Goal: Contribute content: Add original content to the website for others to see

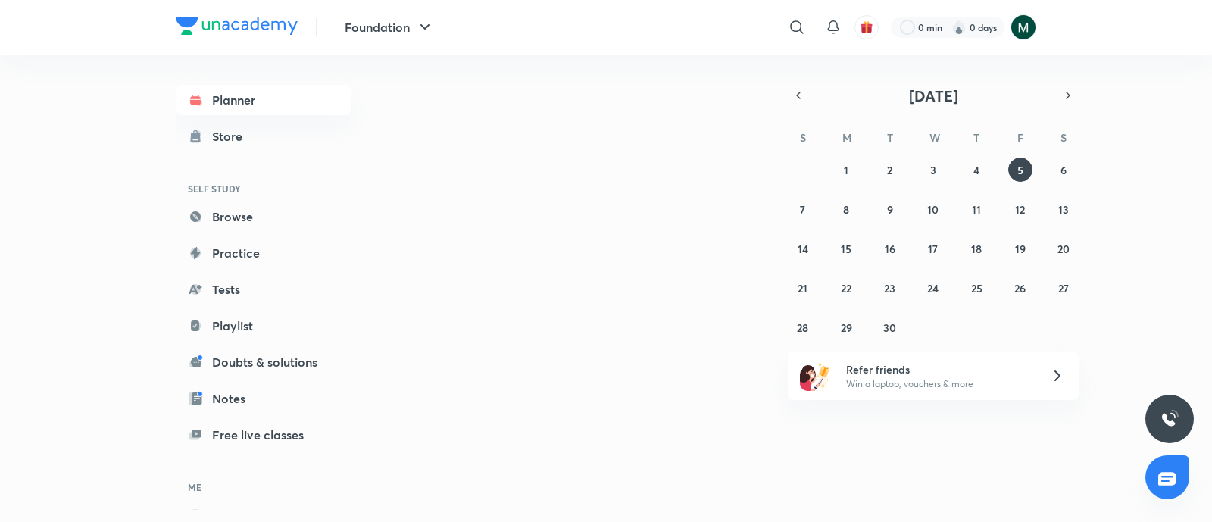
click at [1027, 32] on img at bounding box center [1024, 27] width 26 height 26
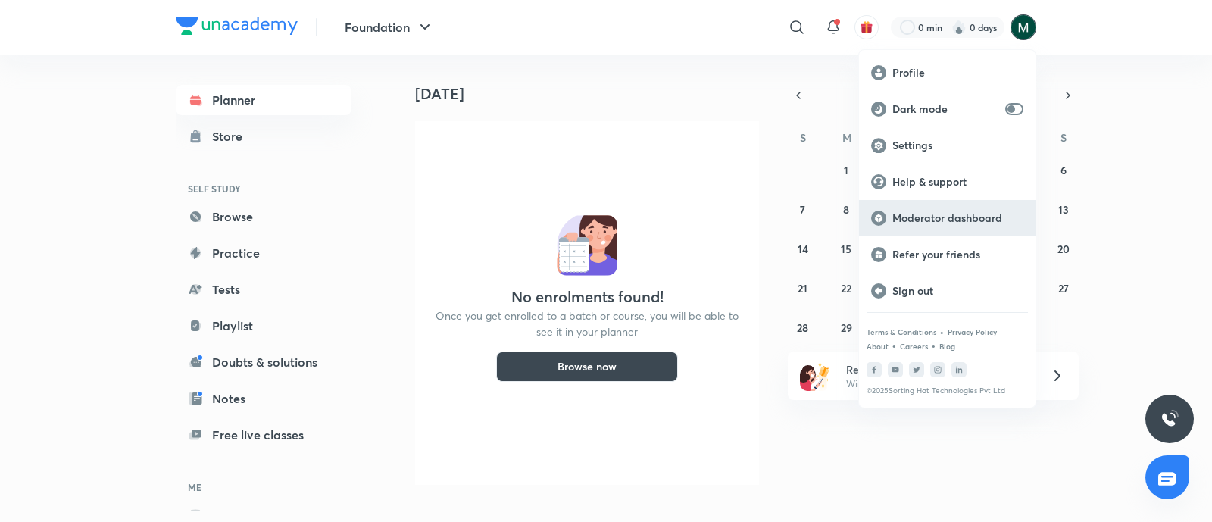
click at [930, 216] on p "Moderator dashboard" at bounding box center [957, 218] width 131 height 14
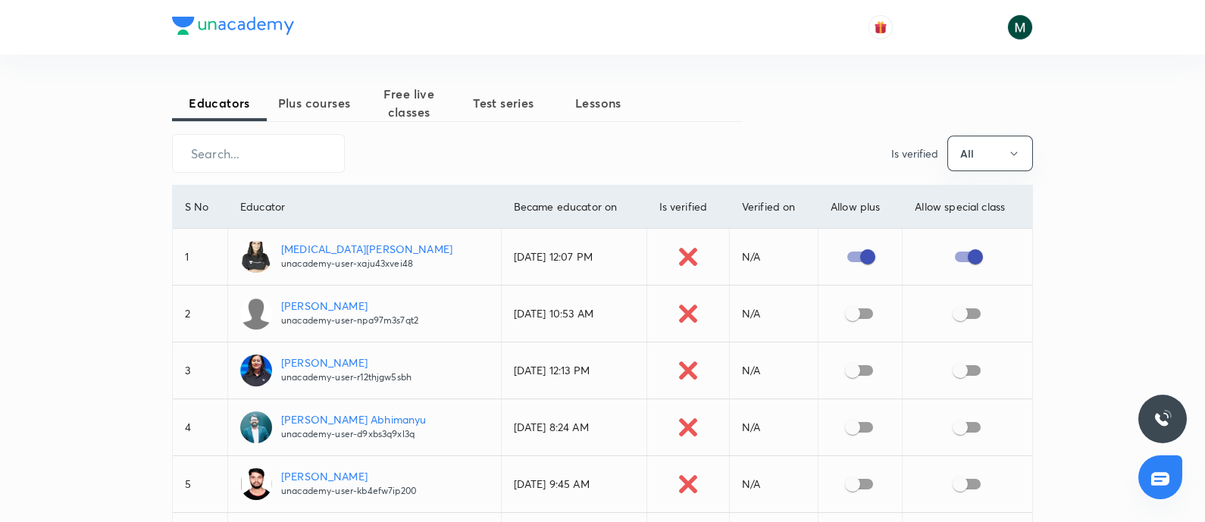
click at [314, 116] on button "Plus courses" at bounding box center [314, 103] width 95 height 36
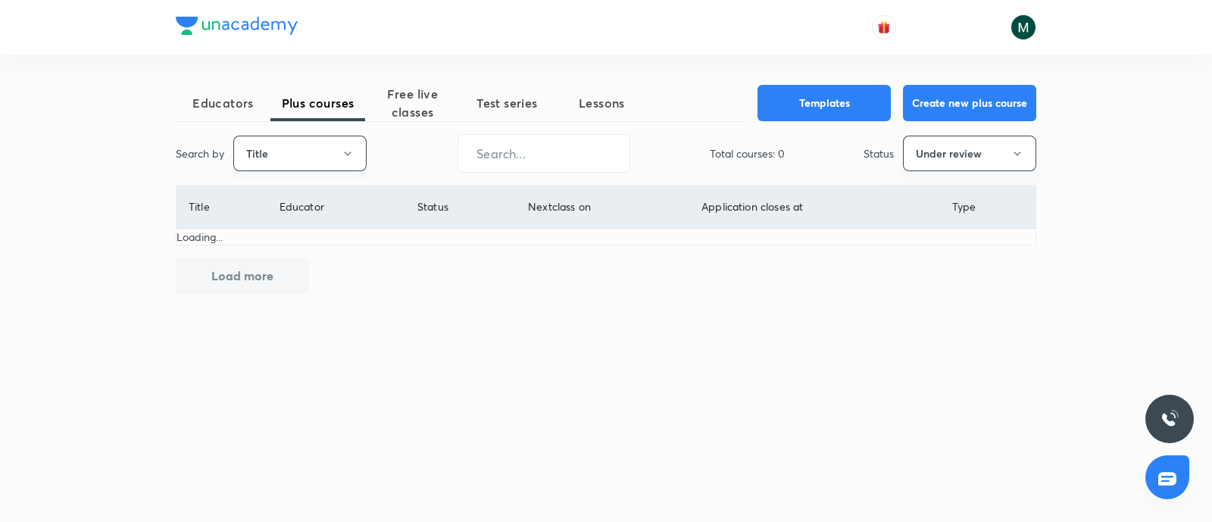
click at [305, 161] on button "Title" at bounding box center [299, 154] width 133 height 36
click at [283, 221] on span "Username" at bounding box center [300, 228] width 114 height 16
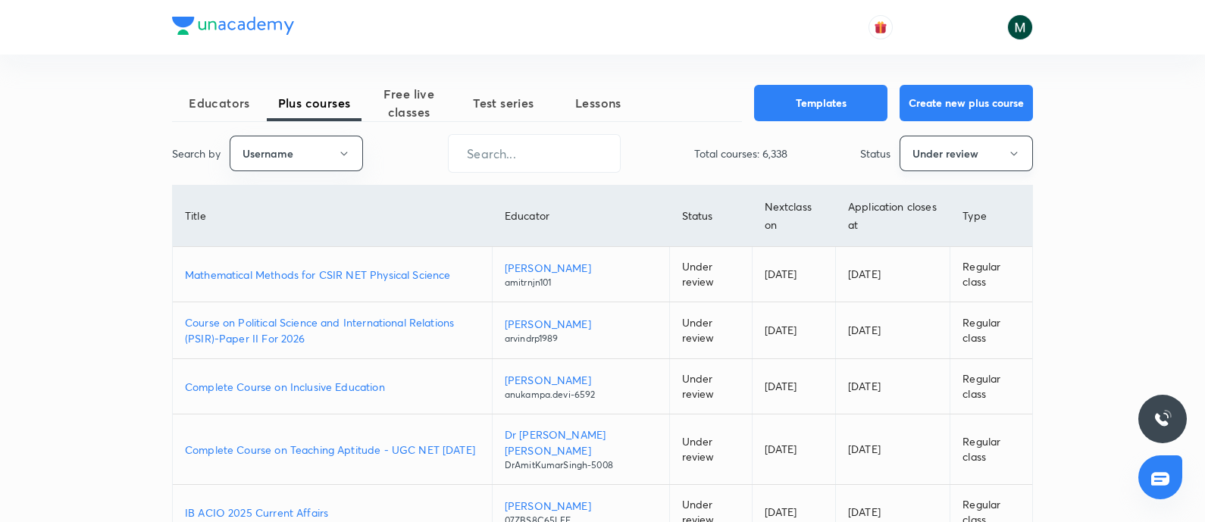
click at [916, 160] on button "Under review" at bounding box center [965, 154] width 133 height 36
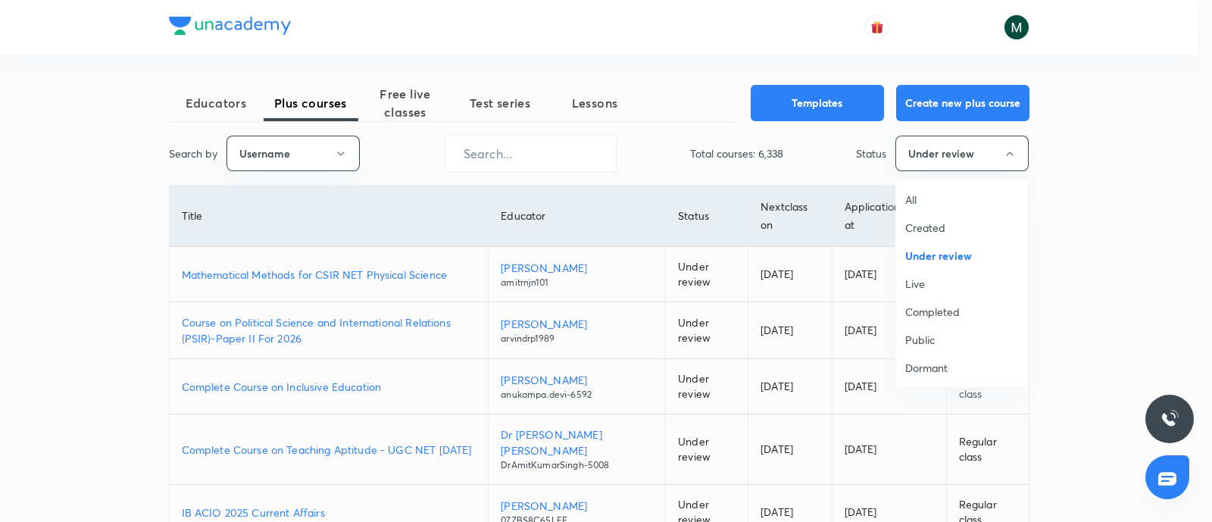
click at [921, 202] on span "All" at bounding box center [962, 200] width 114 height 16
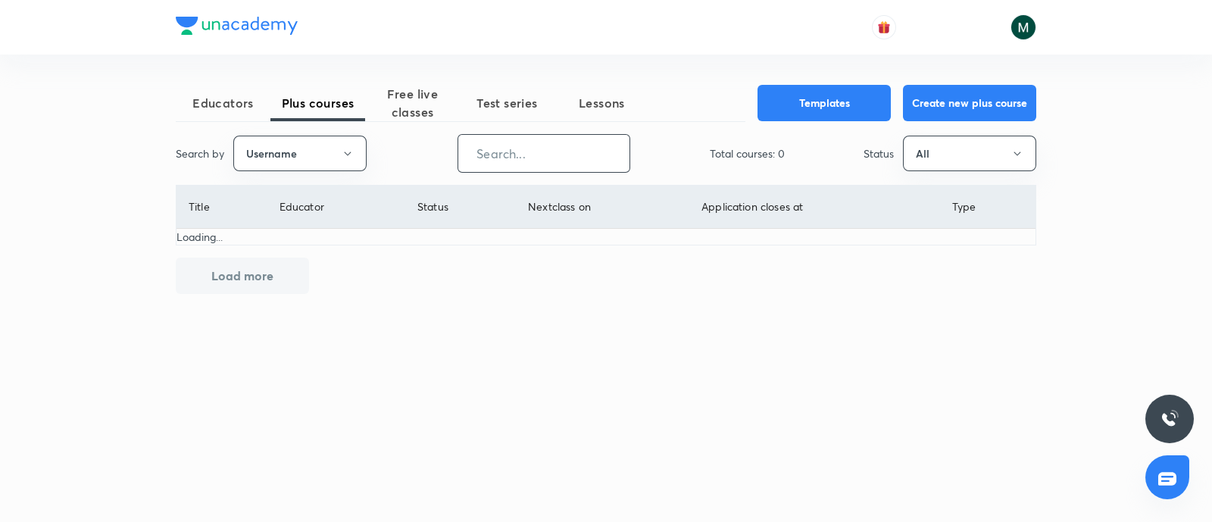
click at [543, 151] on input "text" at bounding box center [543, 153] width 171 height 39
paste input "PR9IB7W4V4ZH"
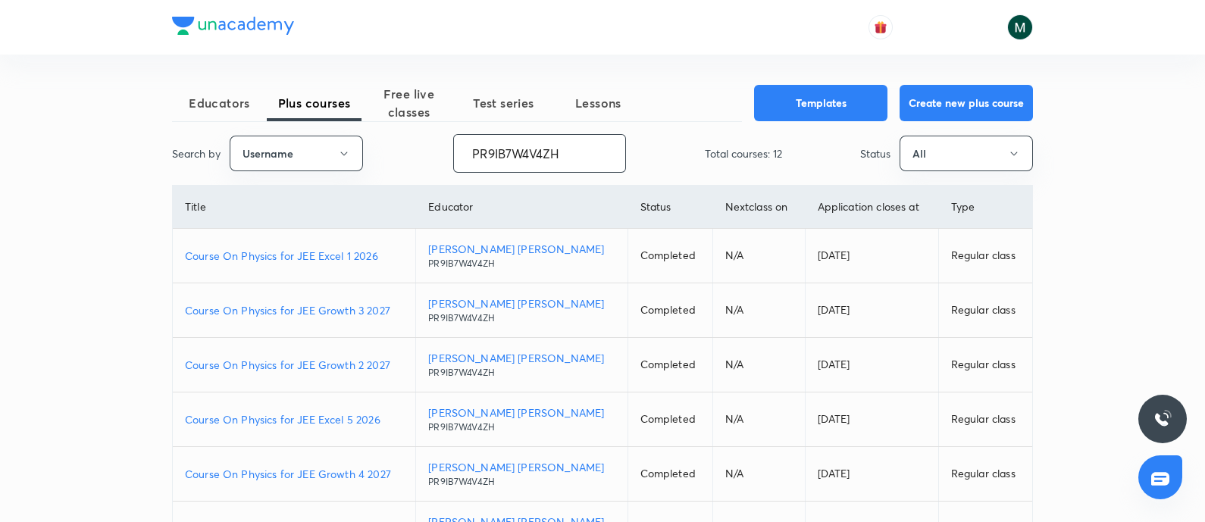
type input "PR9IB7W4V4ZH"
click at [409, 107] on span "Free live classes" at bounding box center [408, 103] width 95 height 36
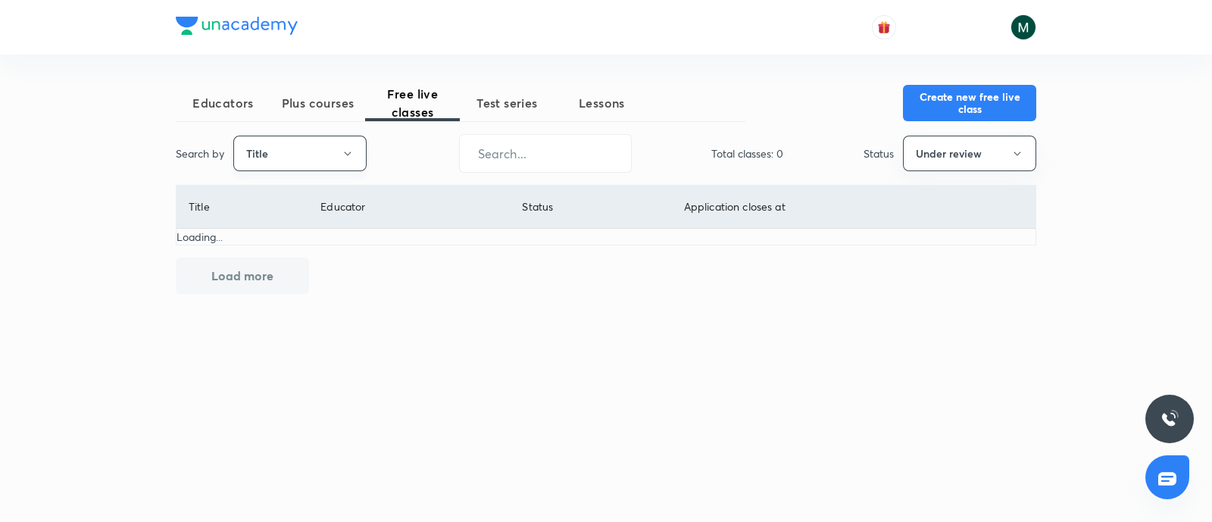
click at [324, 159] on button "Title" at bounding box center [299, 154] width 133 height 36
click at [272, 233] on span "Username" at bounding box center [300, 228] width 114 height 16
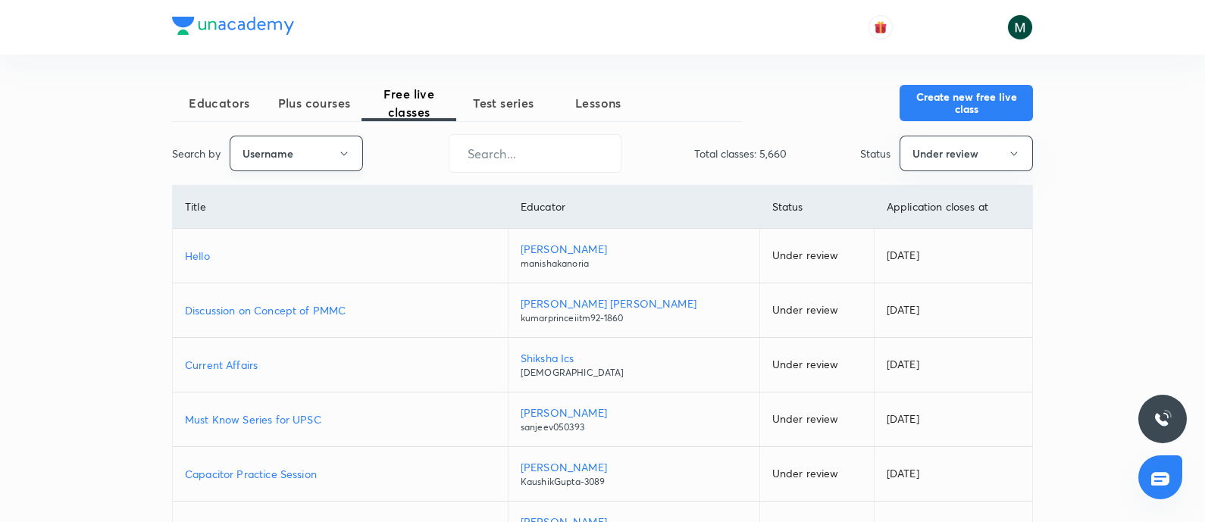
click at [326, 156] on button "Username" at bounding box center [296, 154] width 133 height 36
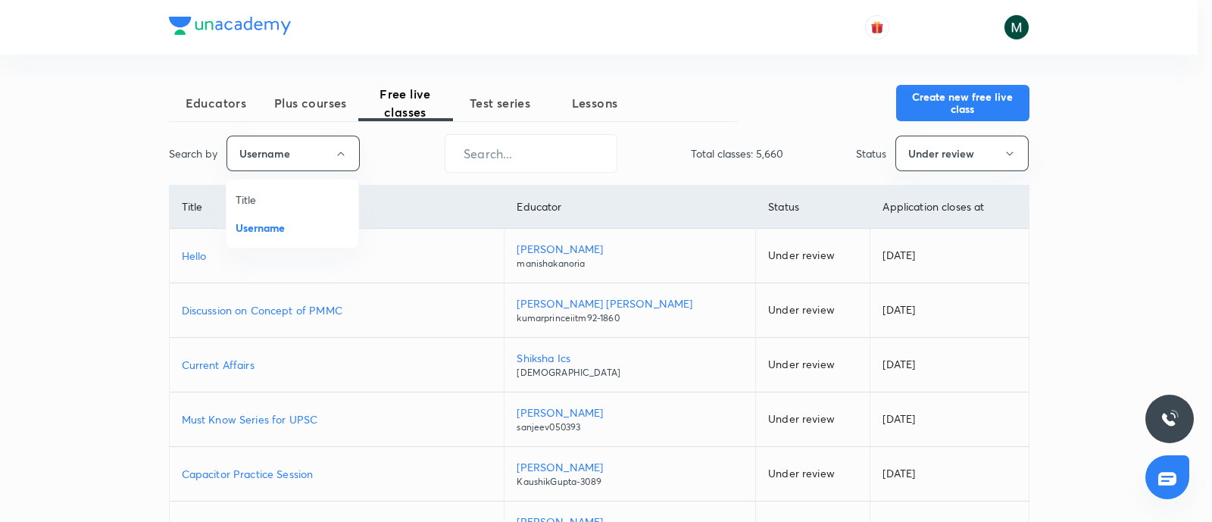
click at [245, 199] on span "Title" at bounding box center [293, 200] width 114 height 16
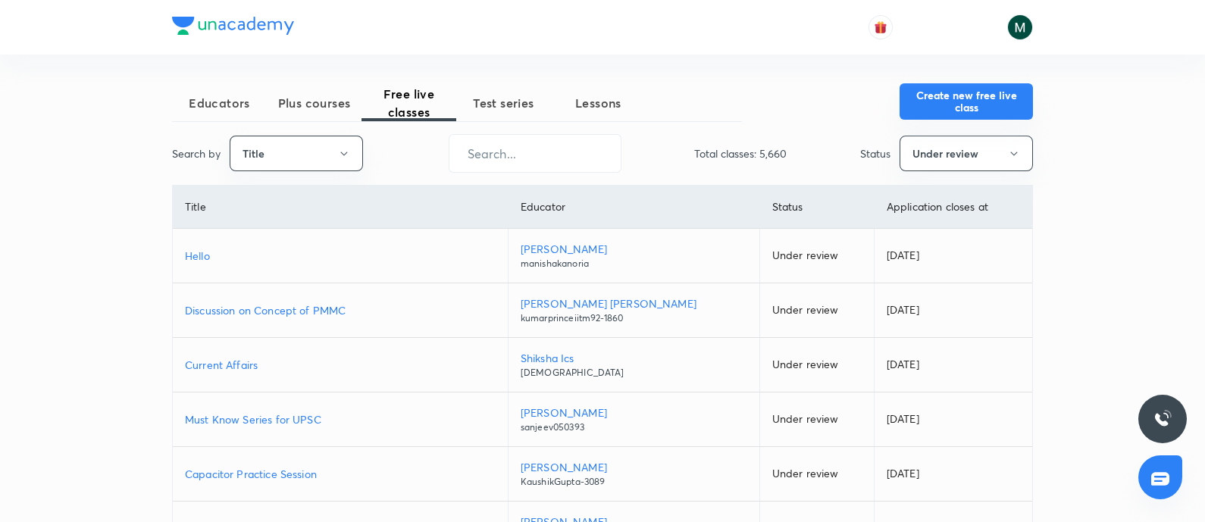
click at [998, 97] on button "Create new free live class" at bounding box center [965, 101] width 133 height 36
drag, startPoint x: 280, startPoint y: 115, endPoint x: 249, endPoint y: 104, distance: 32.4
click at [280, 115] on button "Plus courses" at bounding box center [314, 103] width 95 height 36
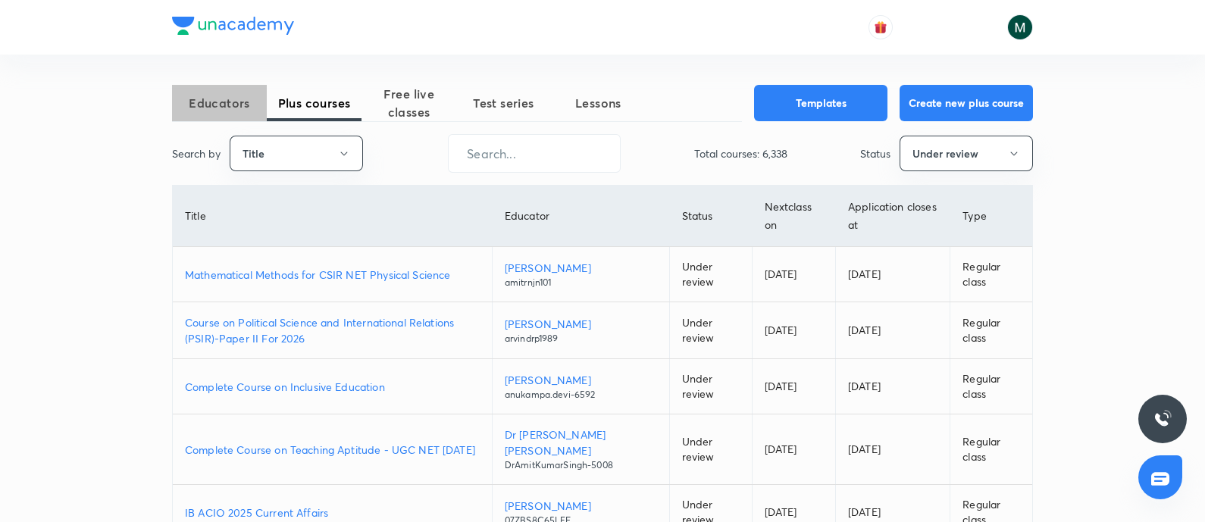
click at [224, 104] on span "Educators" at bounding box center [219, 103] width 95 height 18
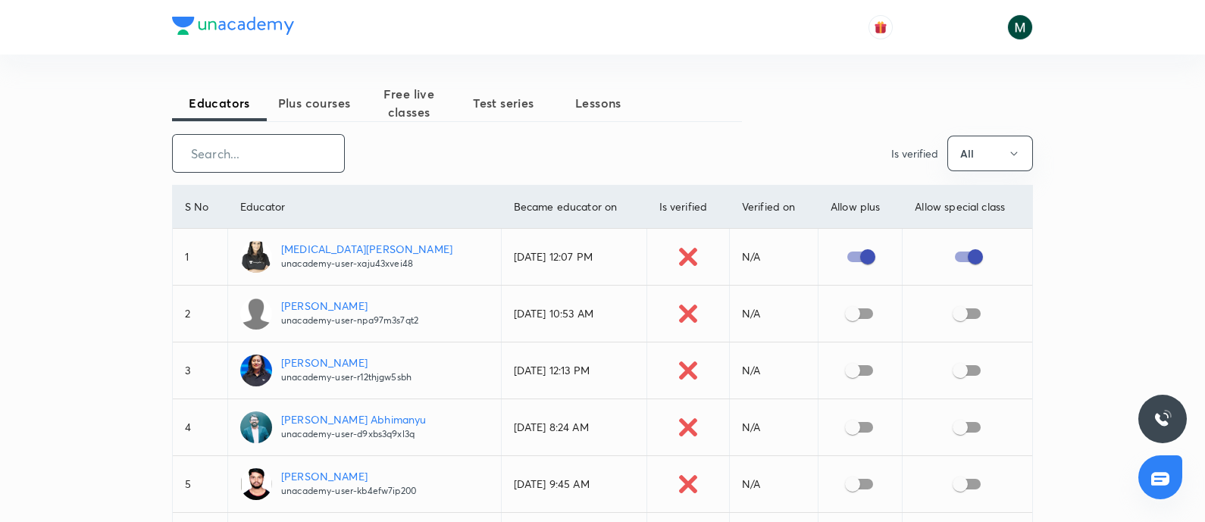
click at [295, 165] on input "text" at bounding box center [258, 153] width 171 height 39
click at [314, 111] on span "Plus courses" at bounding box center [314, 103] width 95 height 18
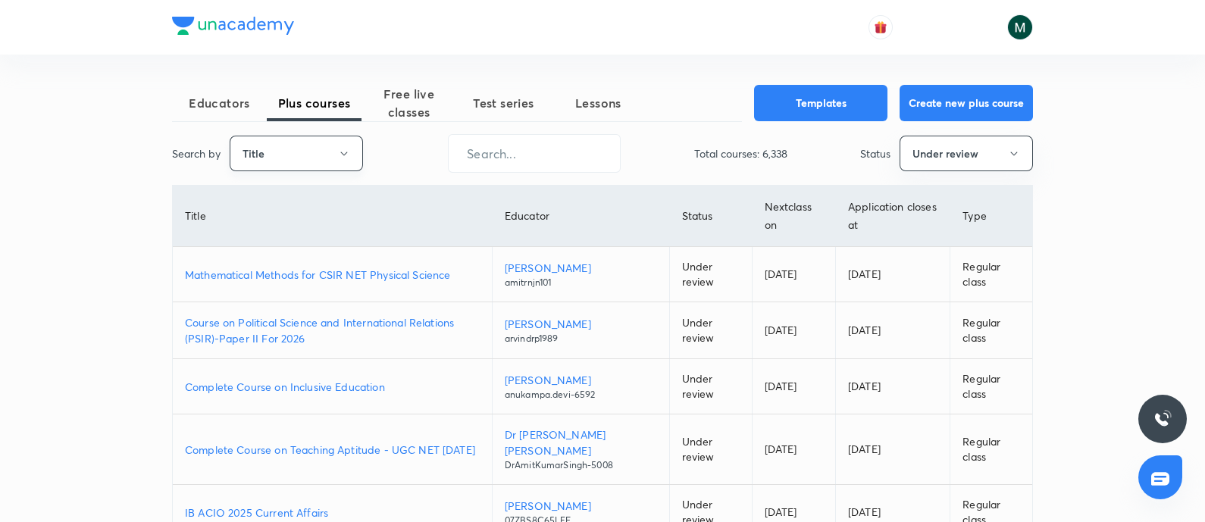
click at [299, 158] on button "Title" at bounding box center [296, 154] width 133 height 36
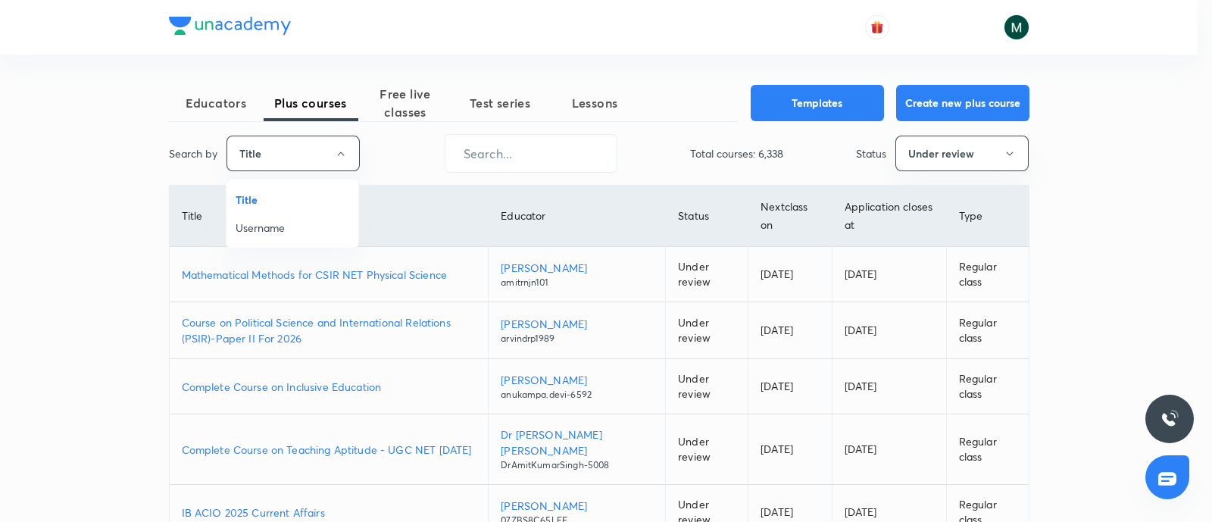
drag, startPoint x: 263, startPoint y: 223, endPoint x: 265, endPoint y: 233, distance: 9.4
click at [264, 224] on span "Username" at bounding box center [293, 228] width 114 height 16
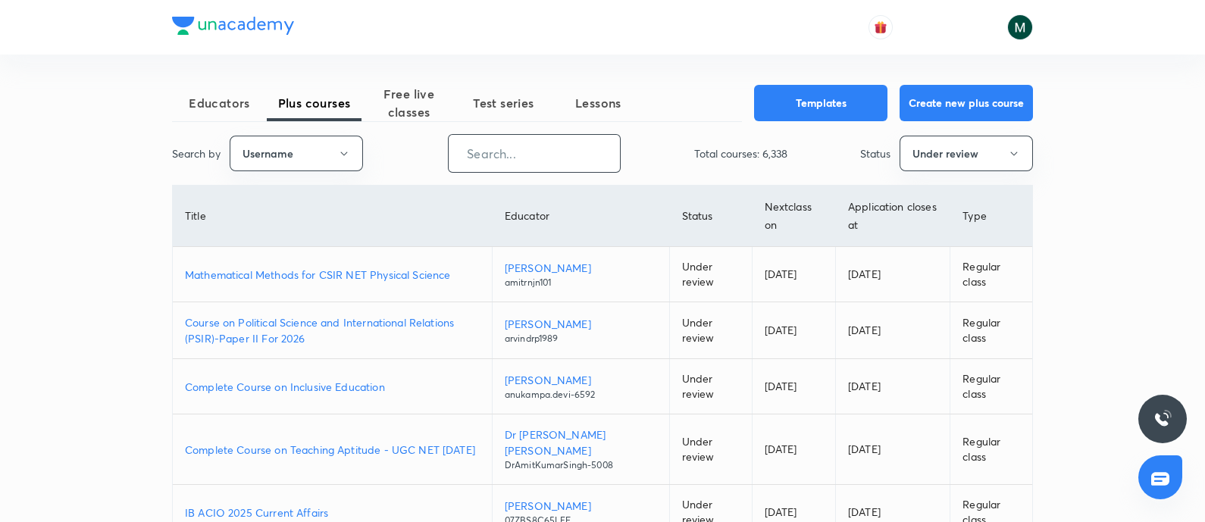
click at [519, 156] on input "text" at bounding box center [533, 153] width 171 height 39
paste input "PR9IB7W4V4ZH"
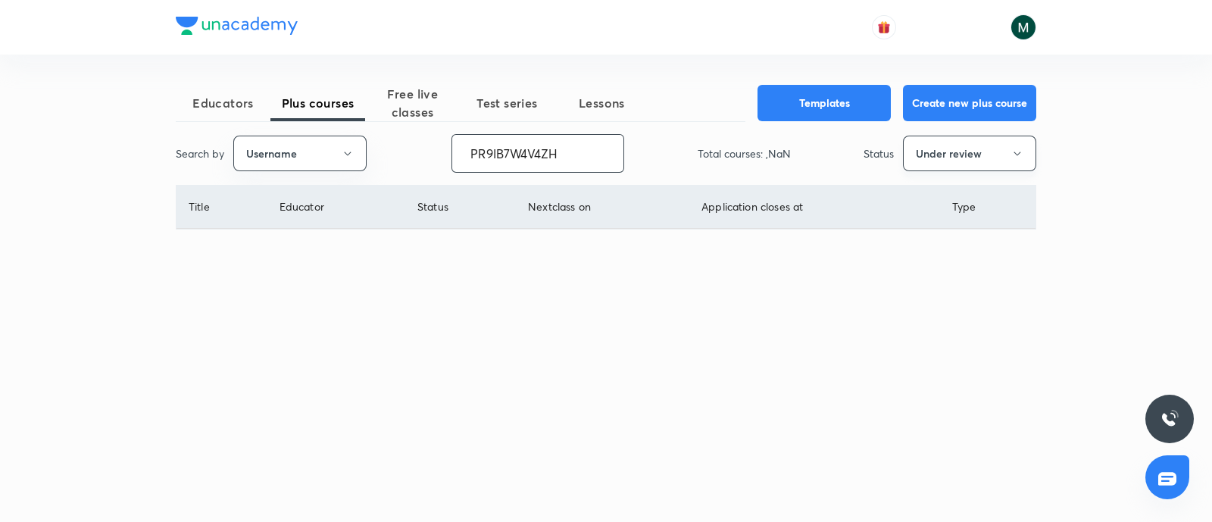
type input "PR9IB7W4V4ZH"
click at [948, 142] on button "Under review" at bounding box center [969, 154] width 133 height 36
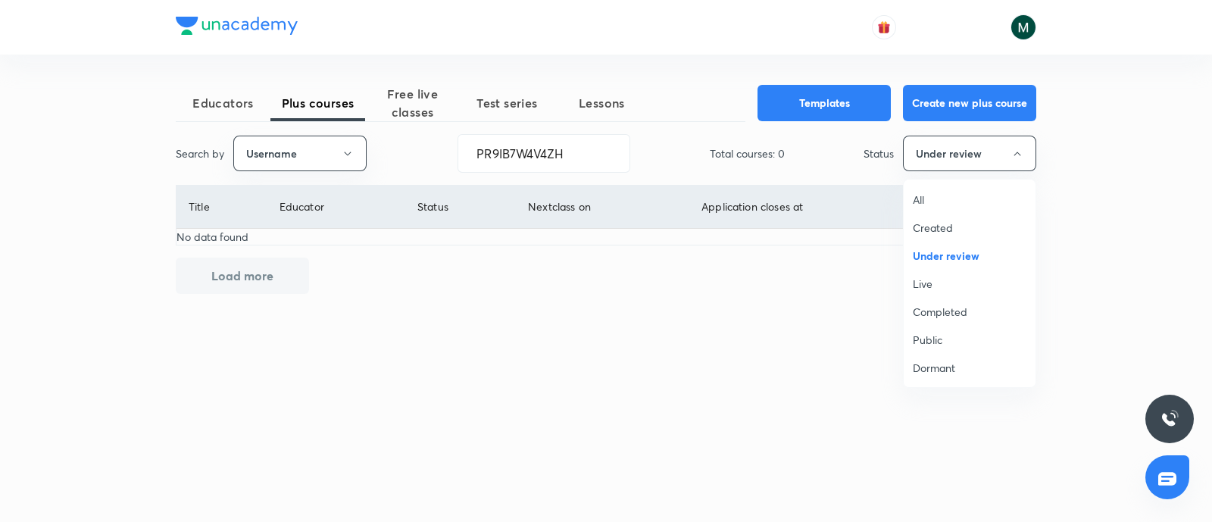
click at [924, 195] on span "All" at bounding box center [970, 200] width 114 height 16
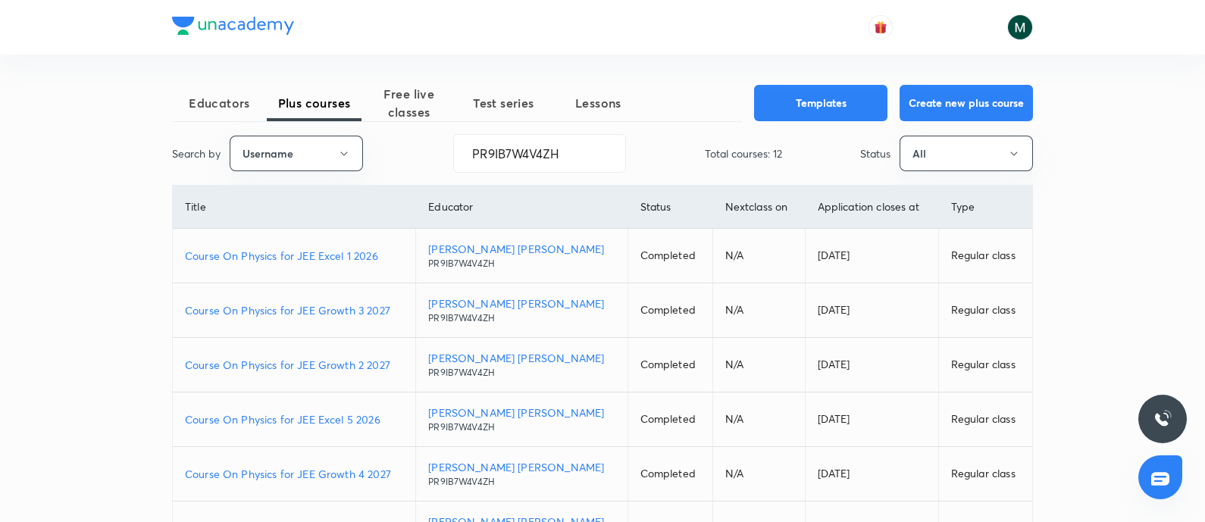
drag, startPoint x: 295, startPoint y: 245, endPoint x: 314, endPoint y: 244, distance: 19.8
click at [295, 245] on td "Course On Physics for JEE Excel 1 2026" at bounding box center [294, 256] width 243 height 55
click at [331, 261] on p "Course On Physics for JEE Excel 1 2026" at bounding box center [294, 256] width 218 height 16
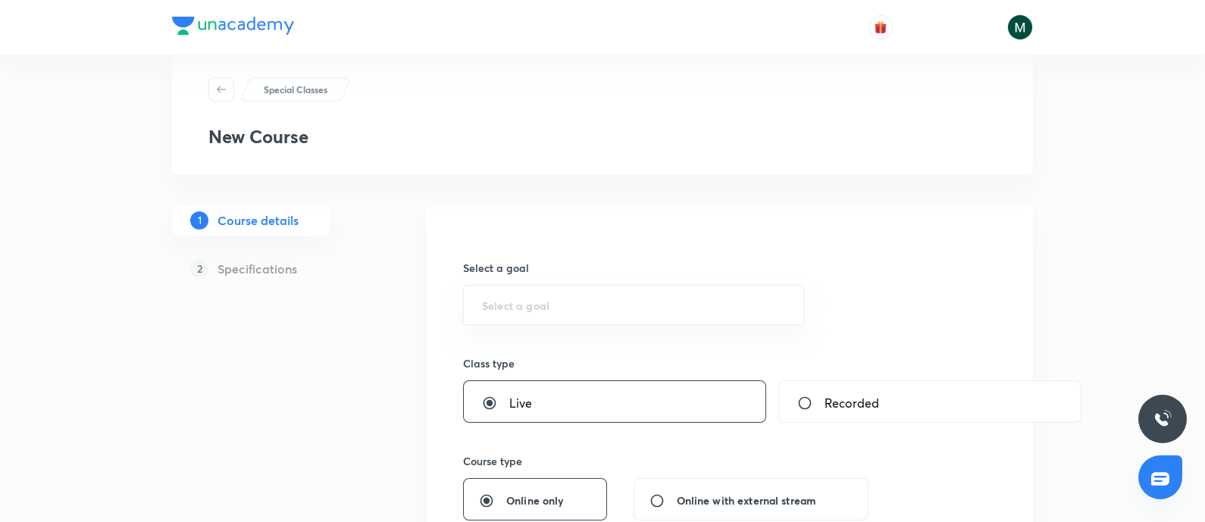
scroll to position [63, 0]
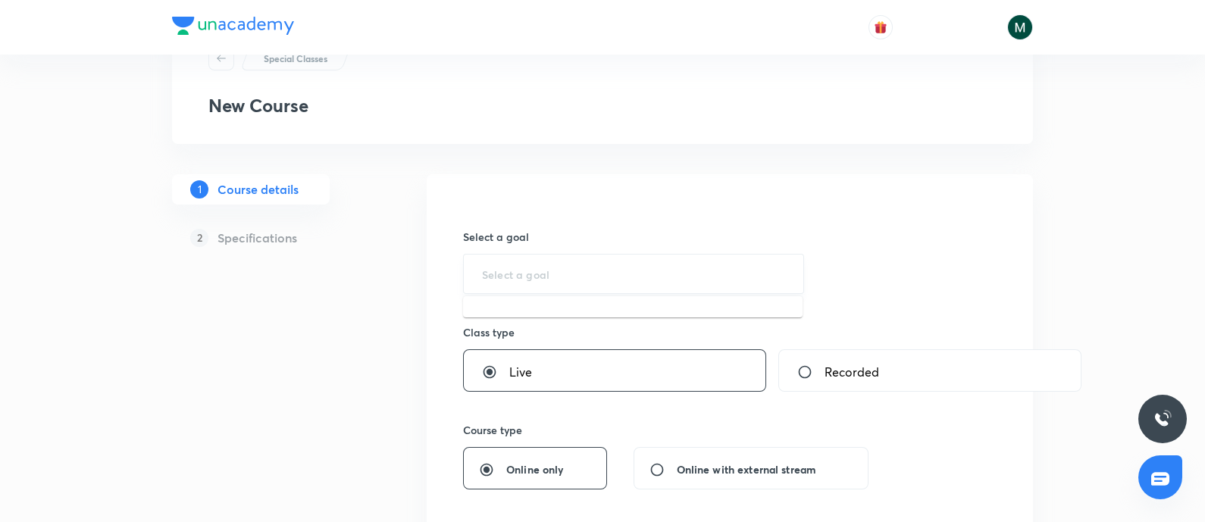
click at [536, 277] on input "text" at bounding box center [633, 274] width 303 height 14
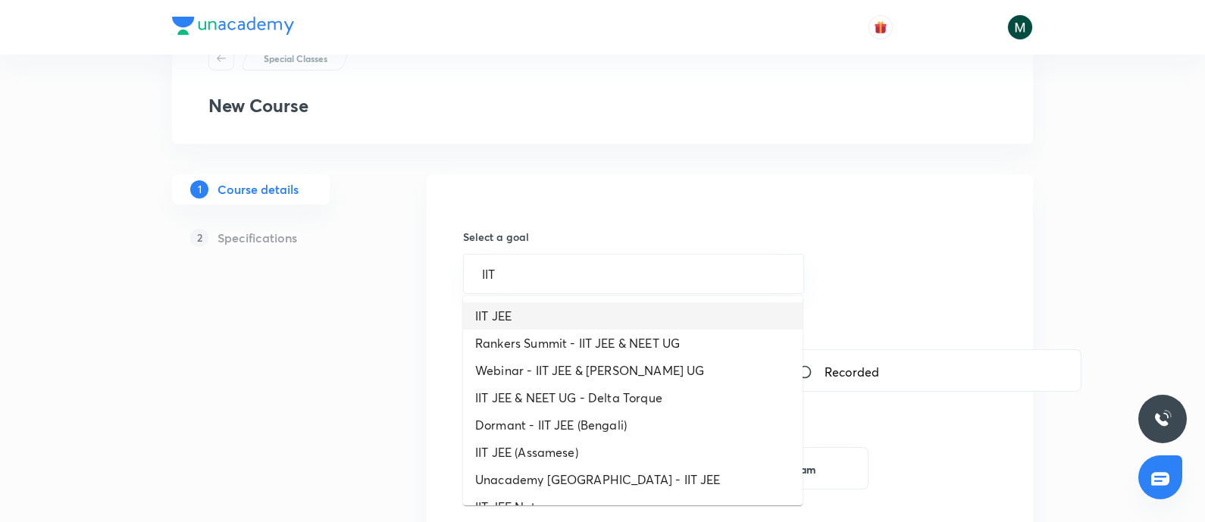
click at [592, 314] on li "IIT JEE" at bounding box center [632, 315] width 339 height 27
type input "IIT JEE"
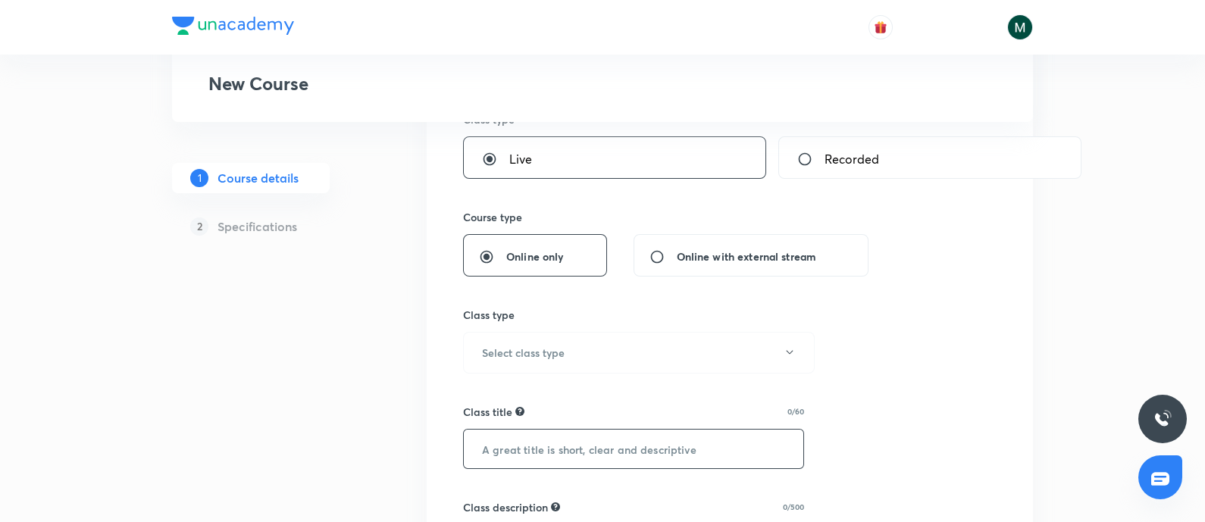
scroll to position [252, 0]
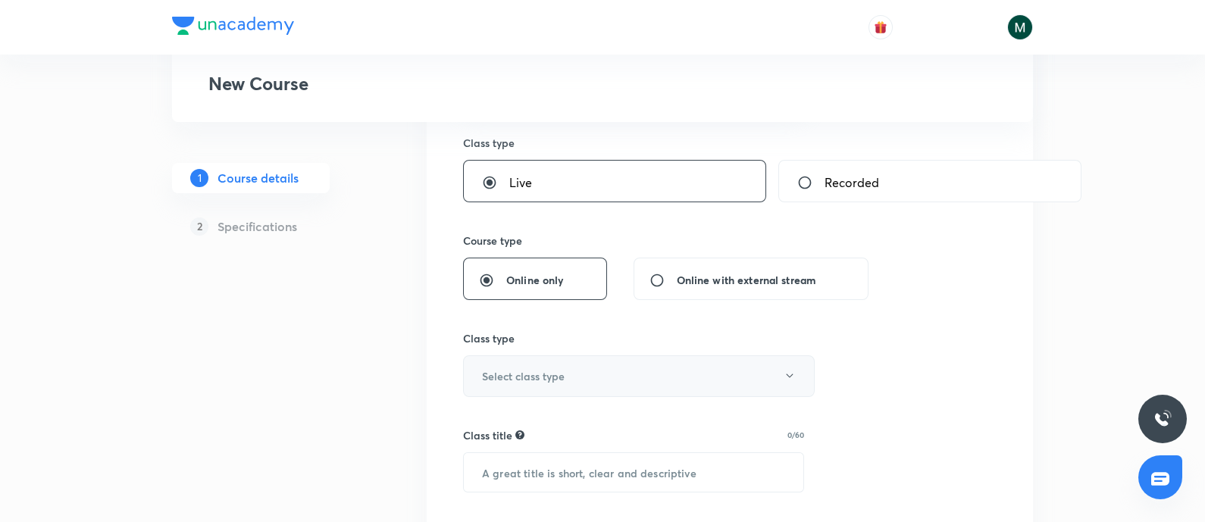
click at [568, 377] on button "Select class type" at bounding box center [639, 376] width 352 height 42
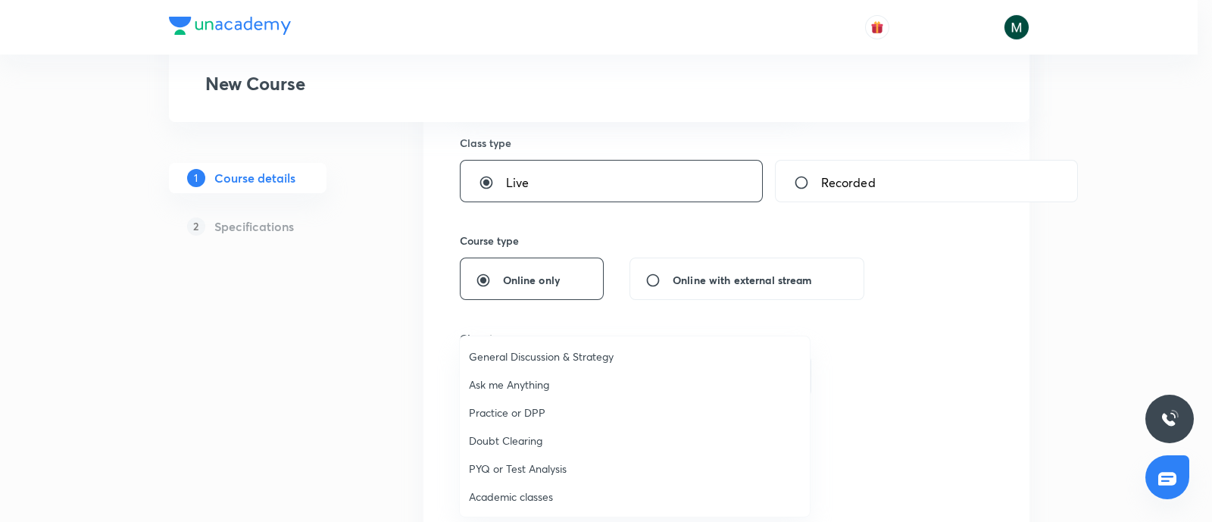
click at [903, 345] on div at bounding box center [606, 261] width 1212 height 522
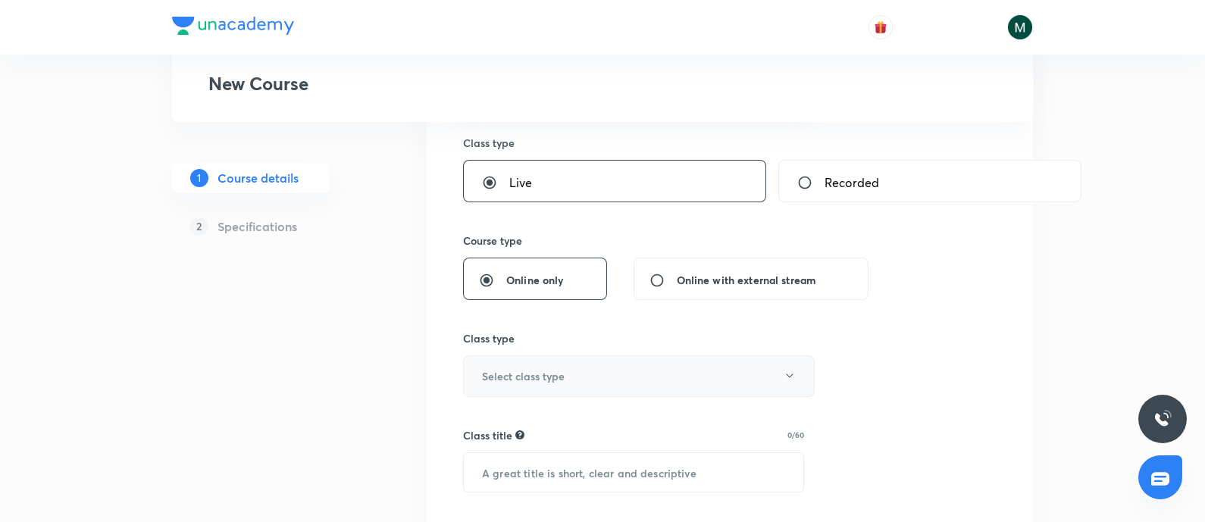
click at [572, 379] on button "Select class type" at bounding box center [639, 376] width 352 height 42
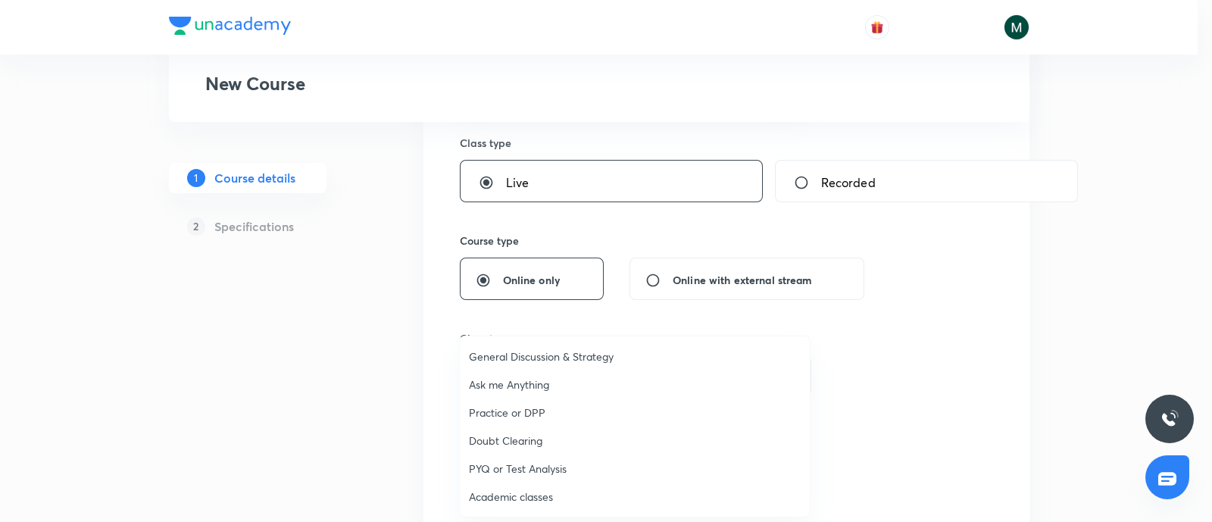
click at [919, 292] on div at bounding box center [606, 261] width 1212 height 522
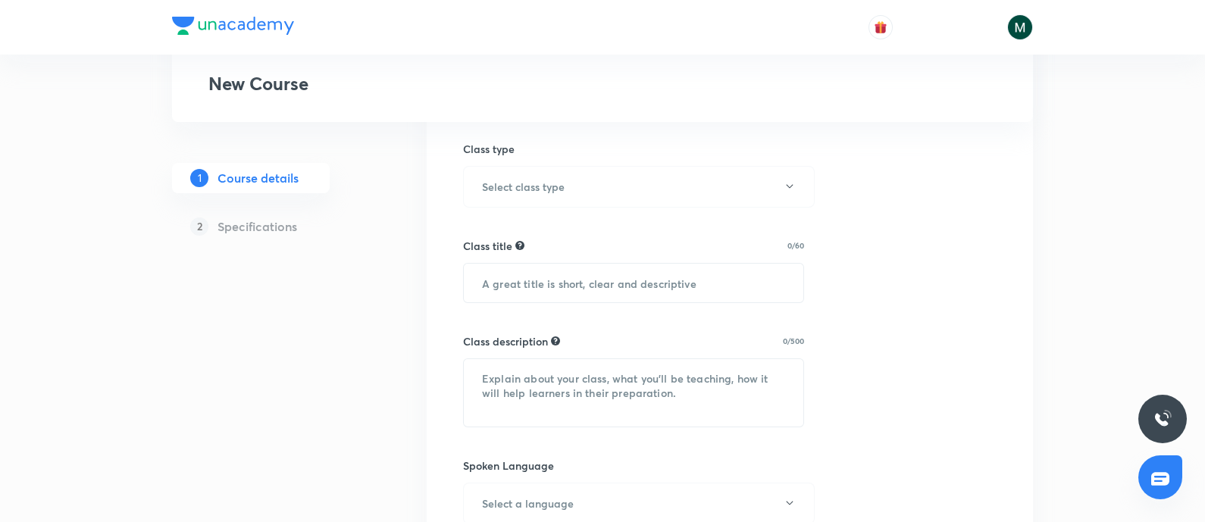
scroll to position [315, 0]
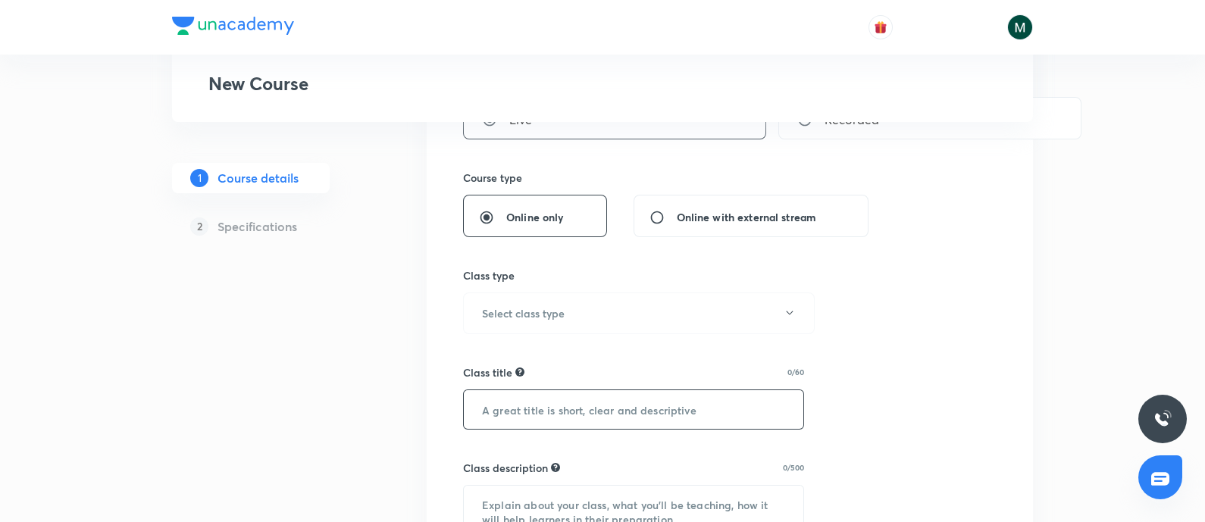
click at [571, 397] on input "text" at bounding box center [633, 409] width 339 height 39
type input "Demo"
click at [795, 317] on icon "button" at bounding box center [789, 313] width 12 height 12
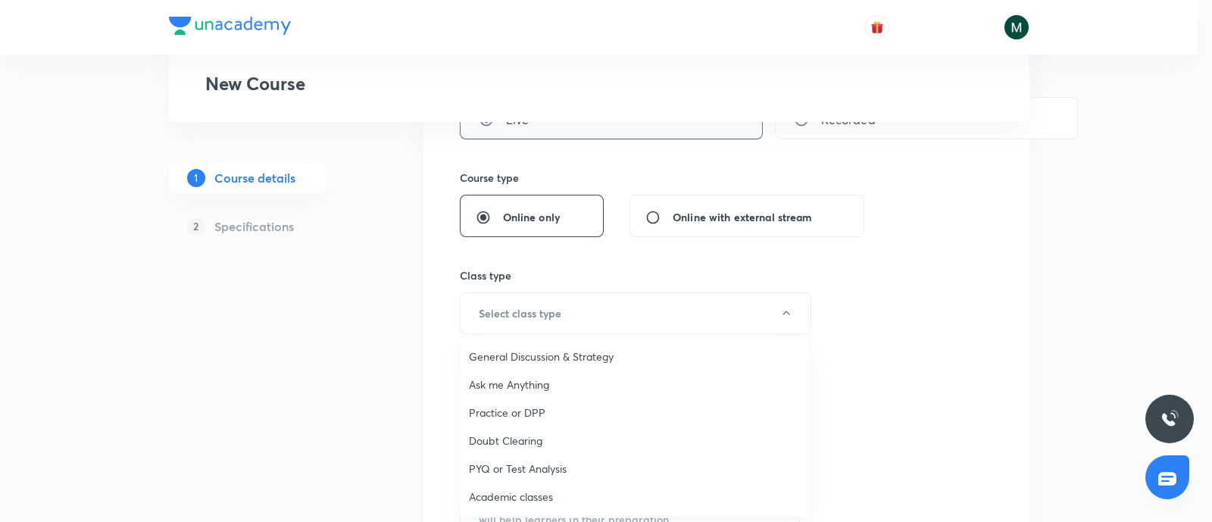
click at [501, 487] on li "Academic classes" at bounding box center [635, 497] width 350 height 28
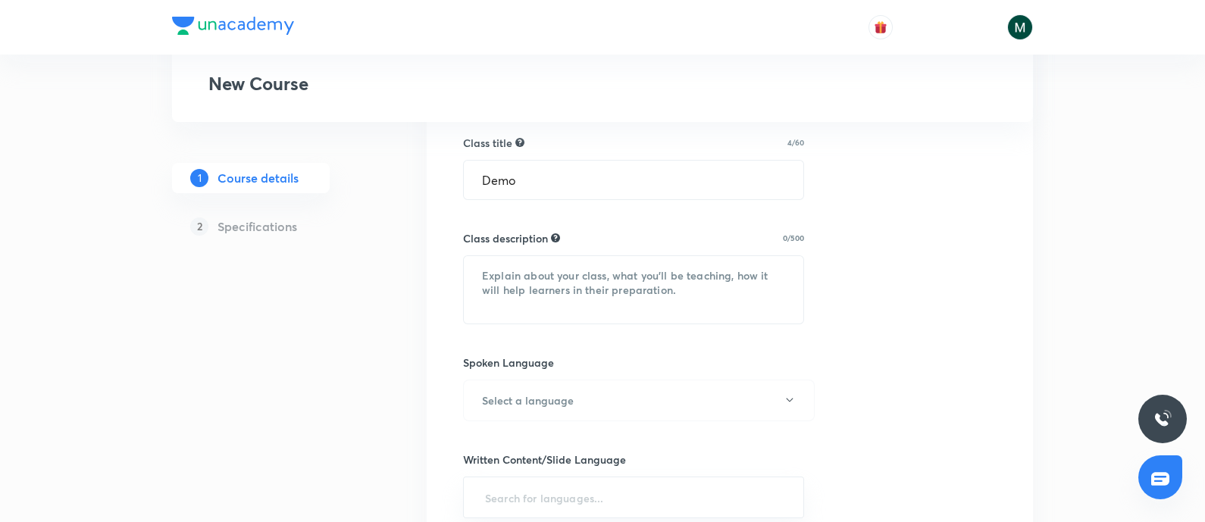
scroll to position [568, 0]
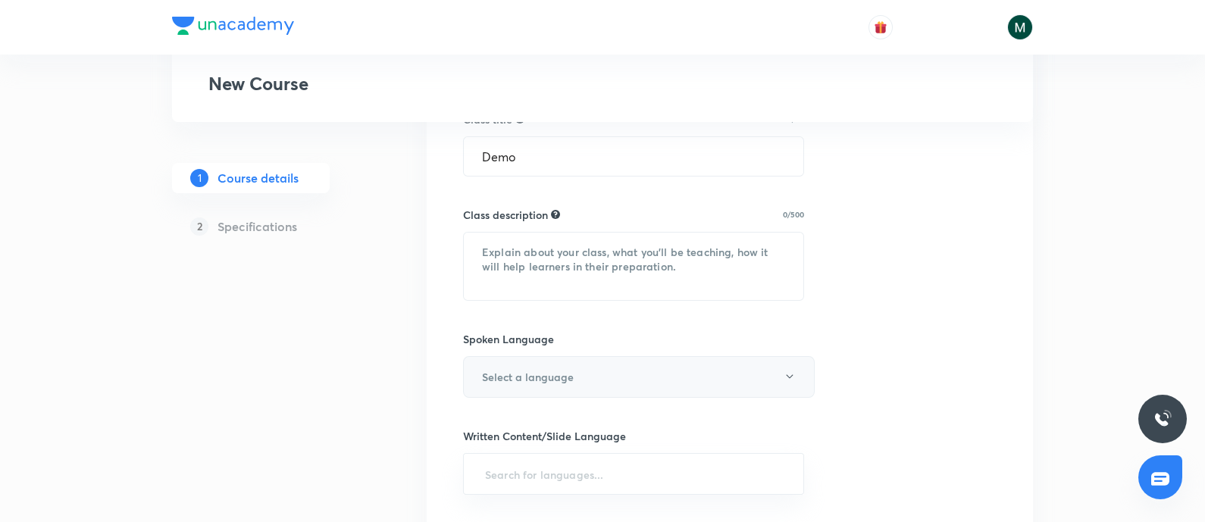
click at [627, 370] on button "Select a language" at bounding box center [639, 377] width 352 height 42
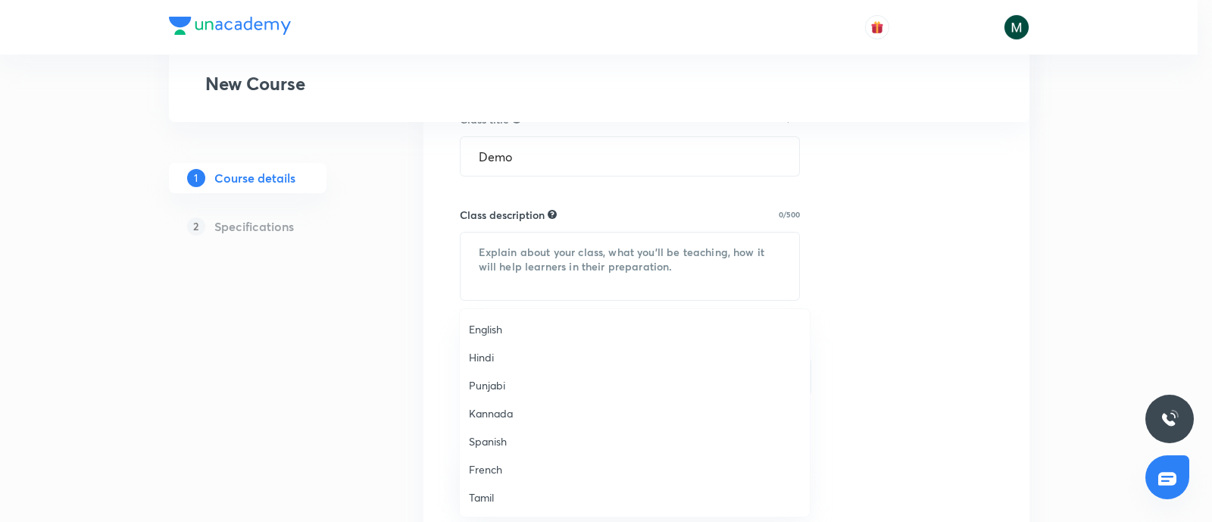
click at [489, 331] on span "English" at bounding box center [635, 329] width 332 height 16
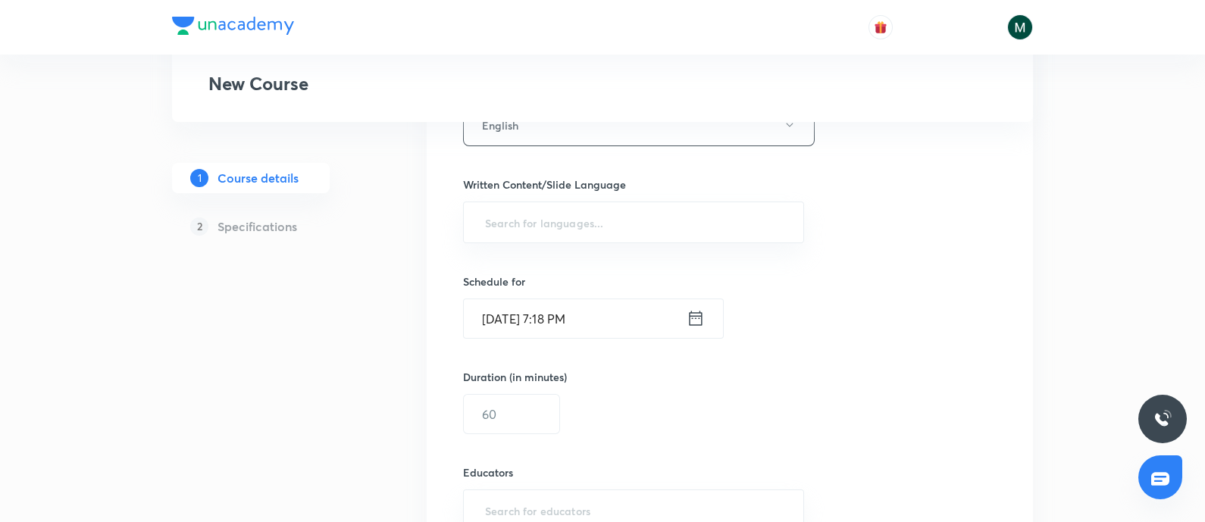
scroll to position [820, 0]
click at [630, 320] on input "Sep 5, 2025, 7:18 PM" at bounding box center [575, 317] width 223 height 39
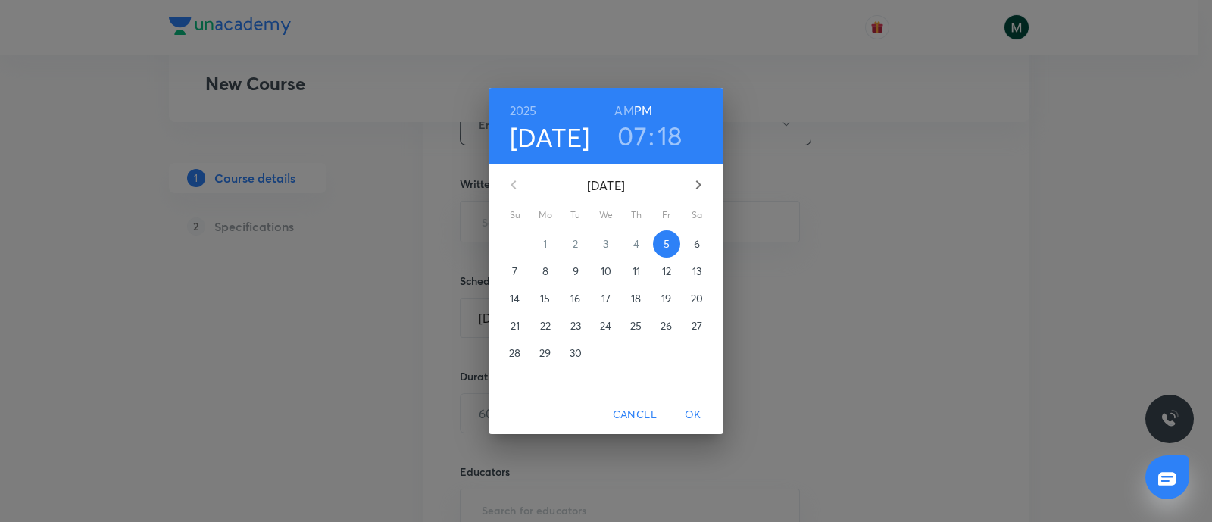
click at [673, 134] on h3 "18" at bounding box center [670, 136] width 25 height 32
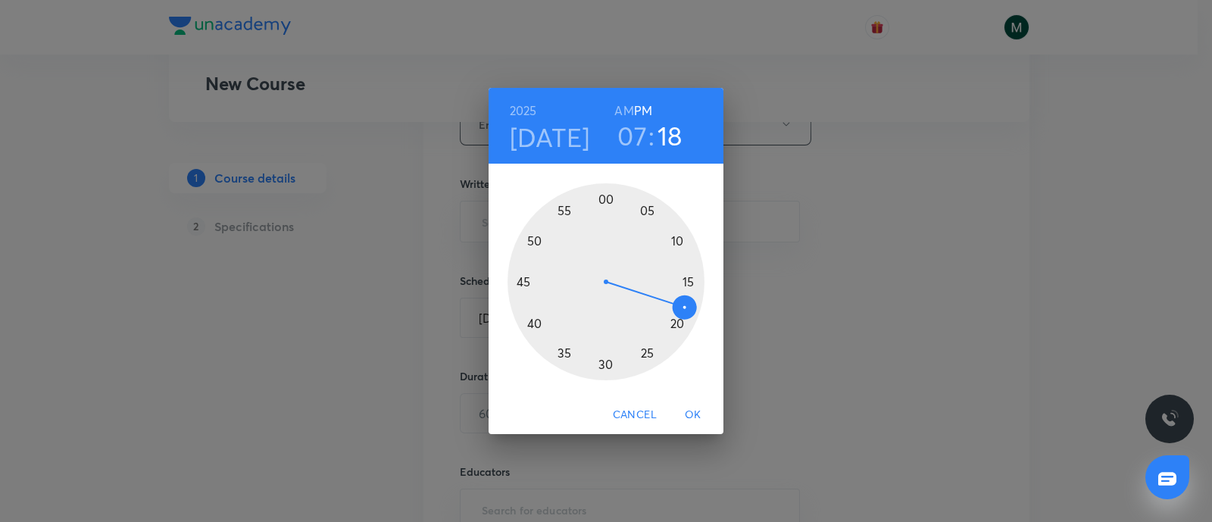
click at [604, 358] on div at bounding box center [606, 281] width 197 height 197
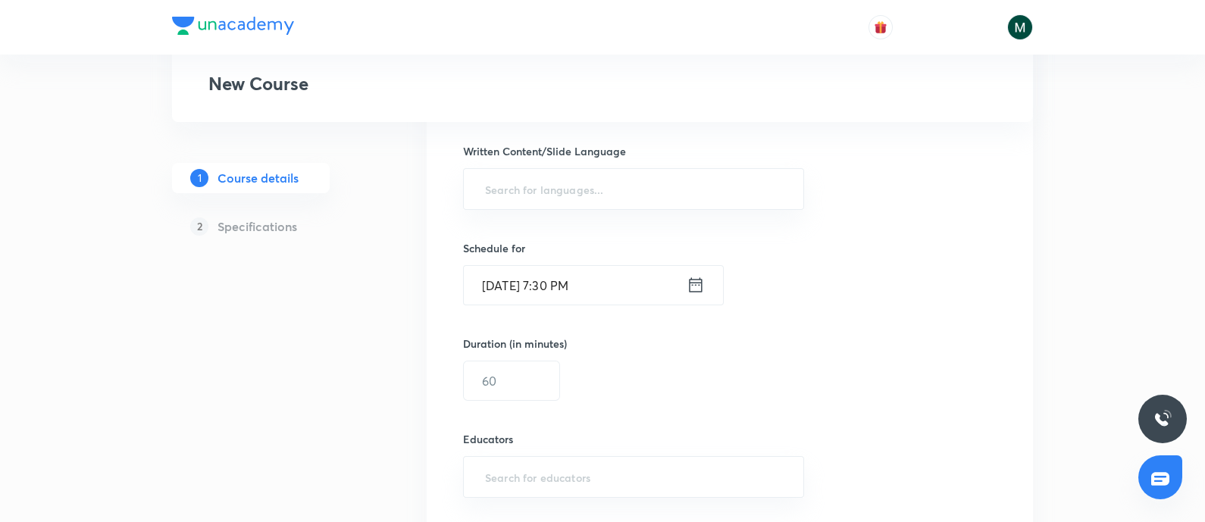
scroll to position [883, 0]
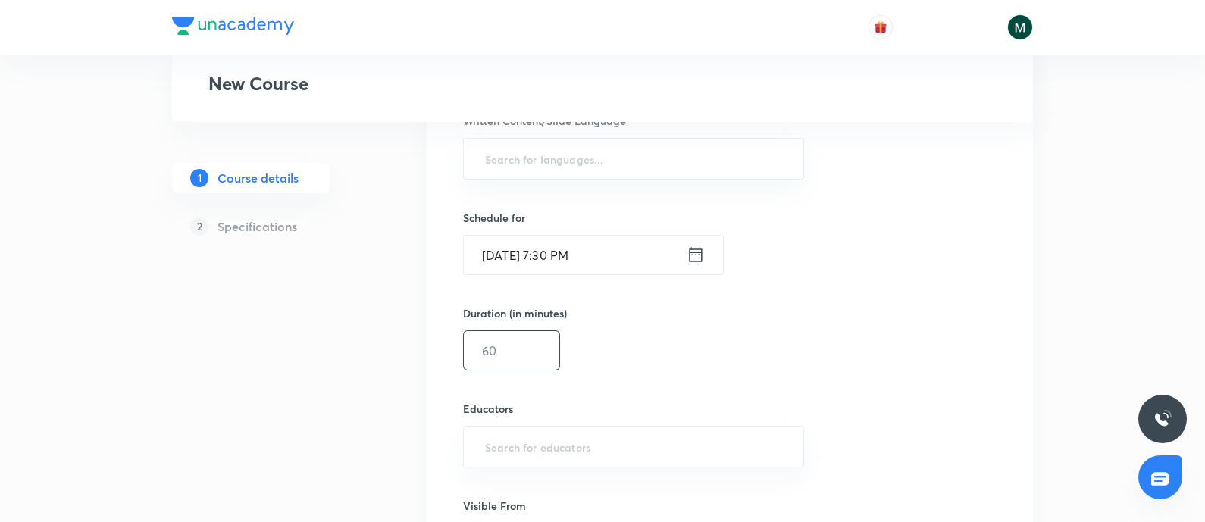
click at [535, 342] on input "text" at bounding box center [511, 350] width 95 height 39
type input "10"
click at [719, 358] on div "Duration (in minutes) 10 ​" at bounding box center [601, 337] width 277 height 65
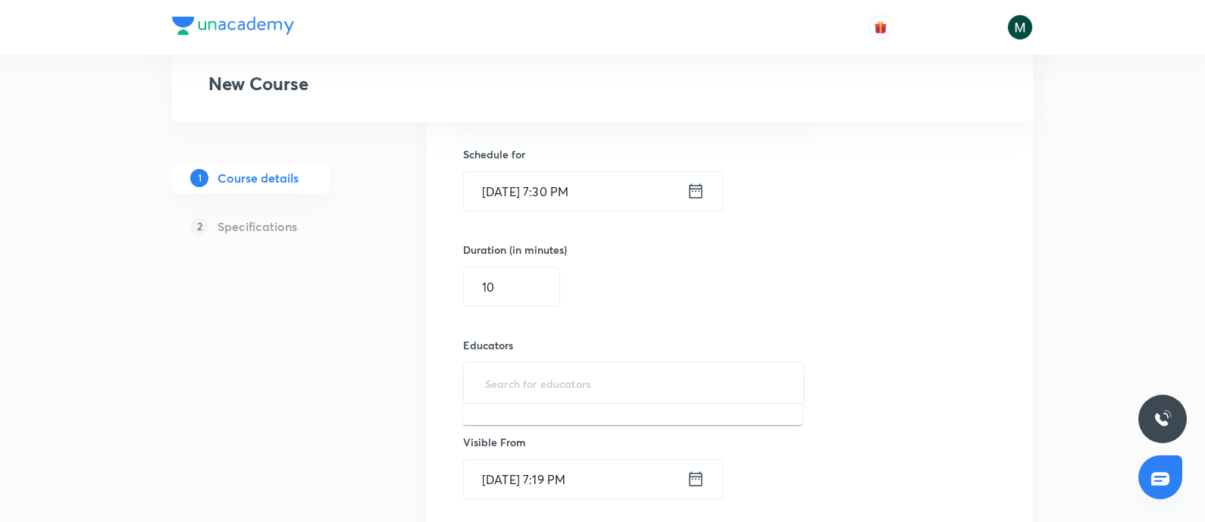
click at [541, 387] on input "text" at bounding box center [633, 383] width 303 height 28
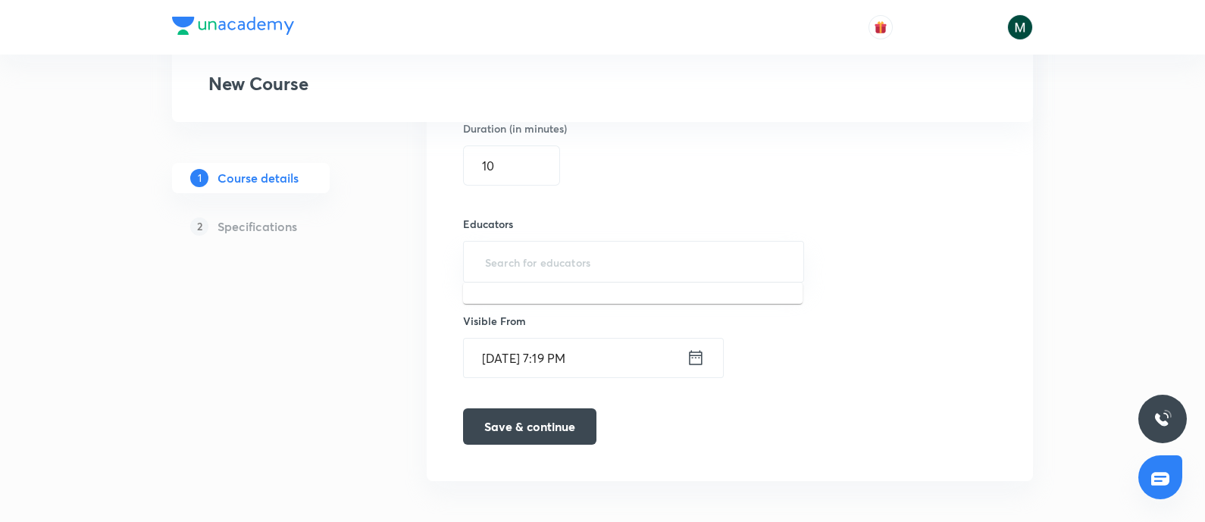
scroll to position [1072, 0]
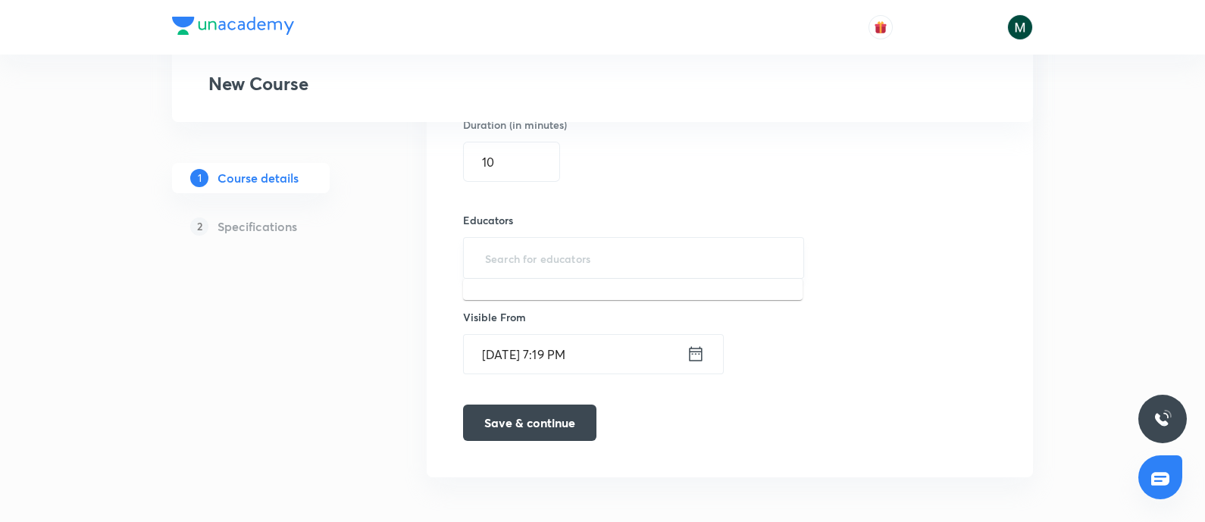
click at [639, 257] on input "text" at bounding box center [633, 258] width 303 height 28
click at [644, 258] on input "text" at bounding box center [633, 258] width 303 height 28
paste input "PR9IB7W4V4ZH"
type input "PR9IB7W4V4ZH"
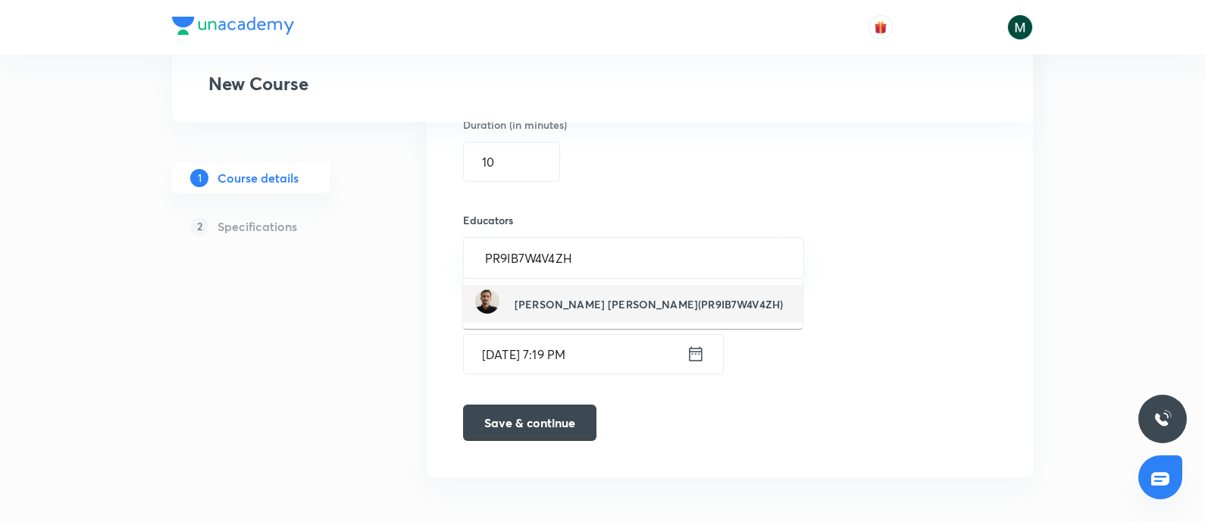
click at [641, 308] on h6 "Naresh Singh Rawat(PR9IB7W4V4ZH)" at bounding box center [648, 304] width 268 height 16
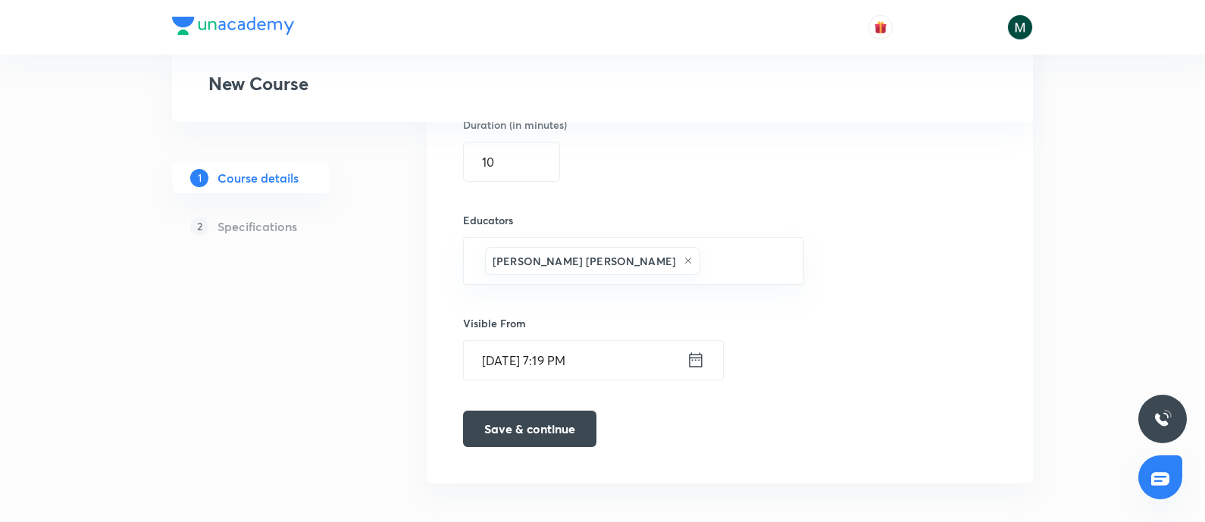
click at [640, 364] on input "Sep 5, 2025, 7:19 PM" at bounding box center [575, 360] width 223 height 39
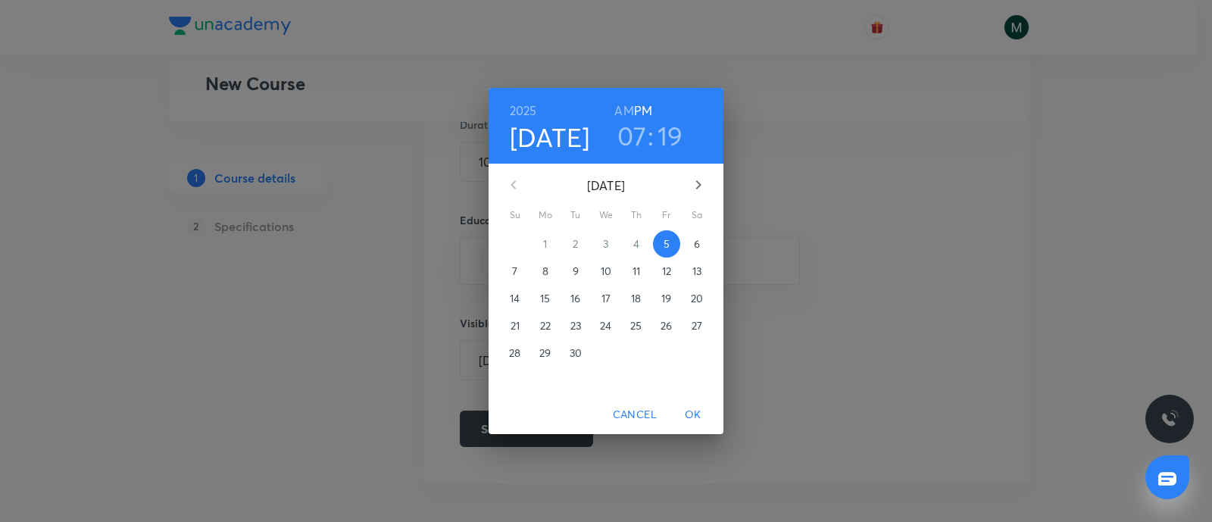
click at [843, 210] on div "2025 Sep 5 07 : 19 AM PM September 2025 Su Mo Tu We Th Fr Sa 31 1 2 3 4 5 6 7 8…" at bounding box center [606, 261] width 1212 height 522
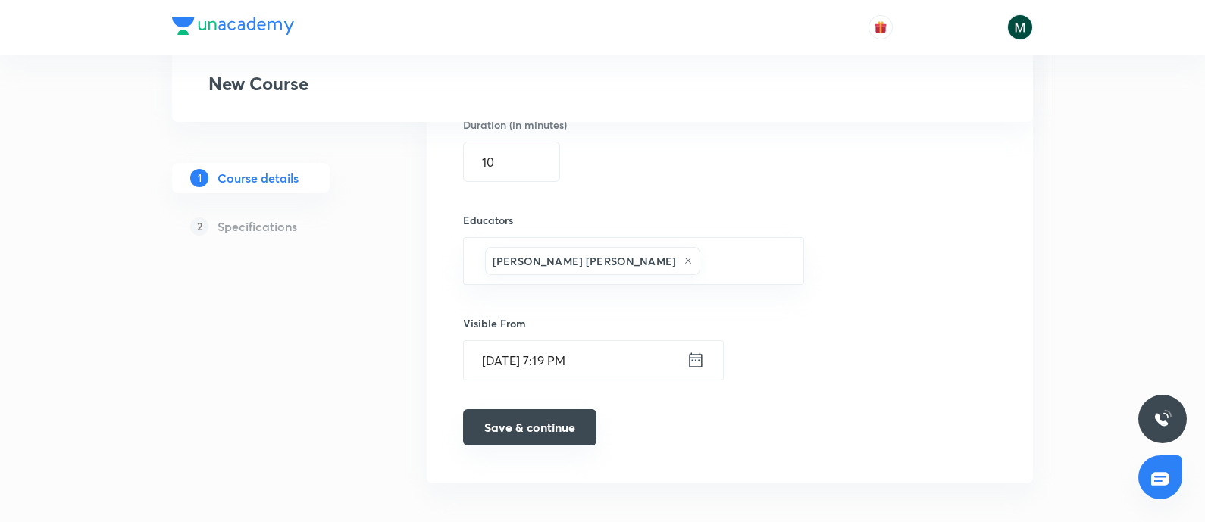
click at [561, 422] on button "Save & continue" at bounding box center [529, 427] width 133 height 36
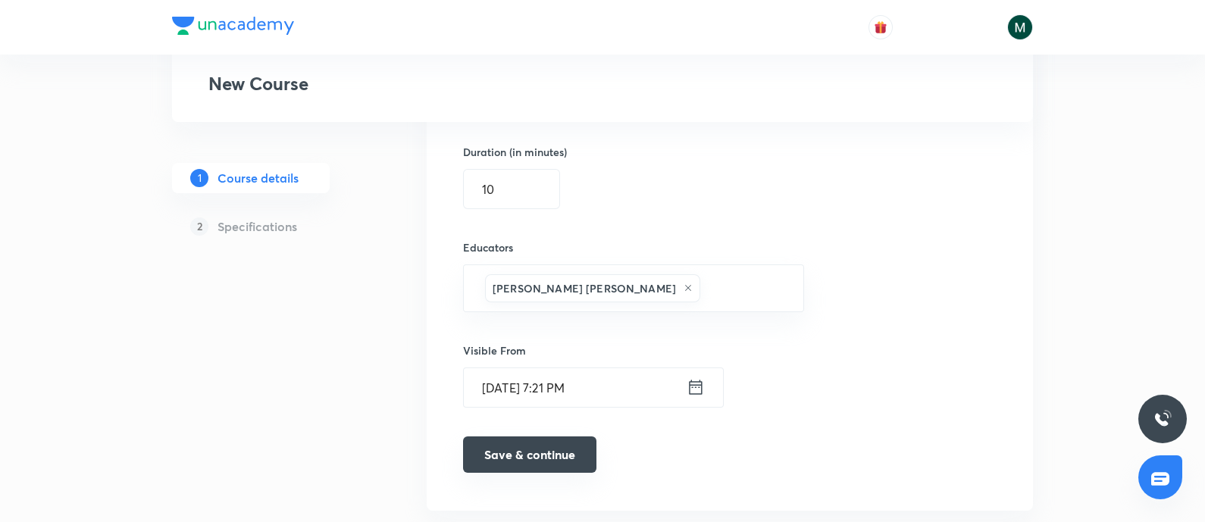
click at [514, 456] on button "Save & continue" at bounding box center [529, 454] width 133 height 36
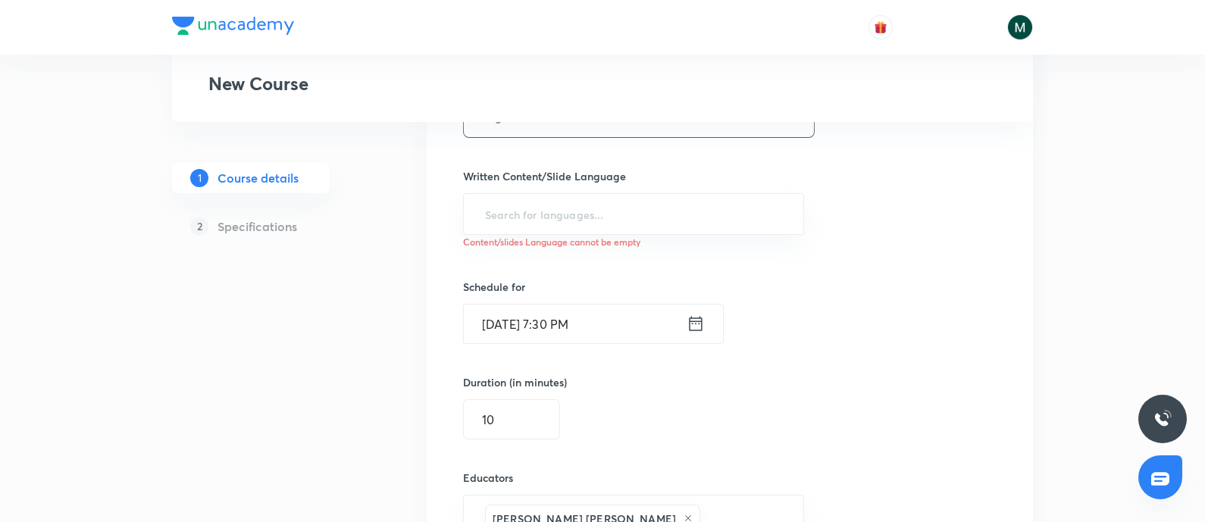
scroll to position [820, 0]
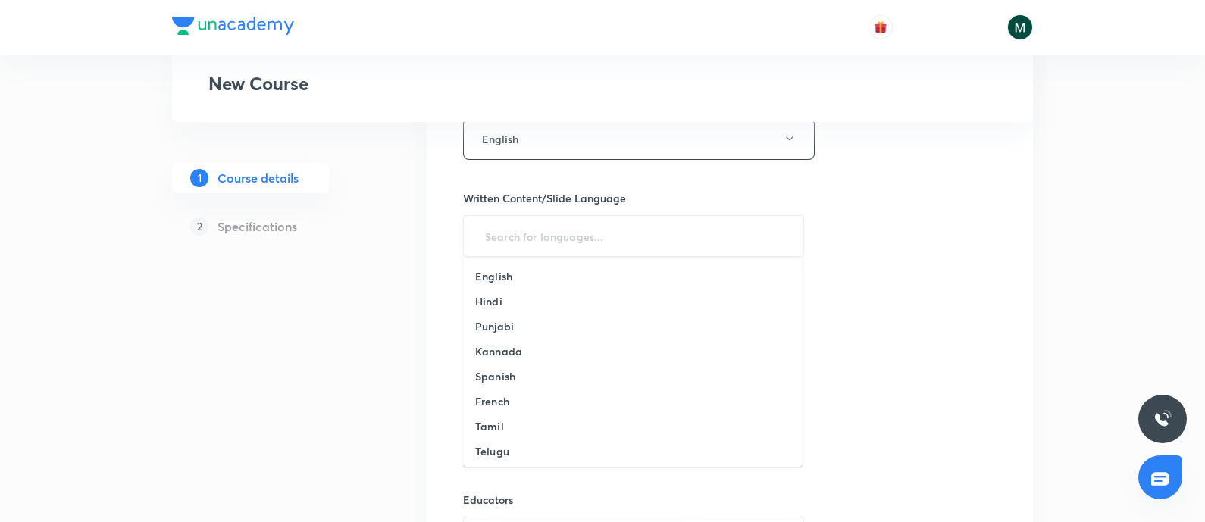
click at [595, 233] on input "text" at bounding box center [633, 236] width 303 height 28
click at [533, 270] on li "English" at bounding box center [632, 276] width 339 height 25
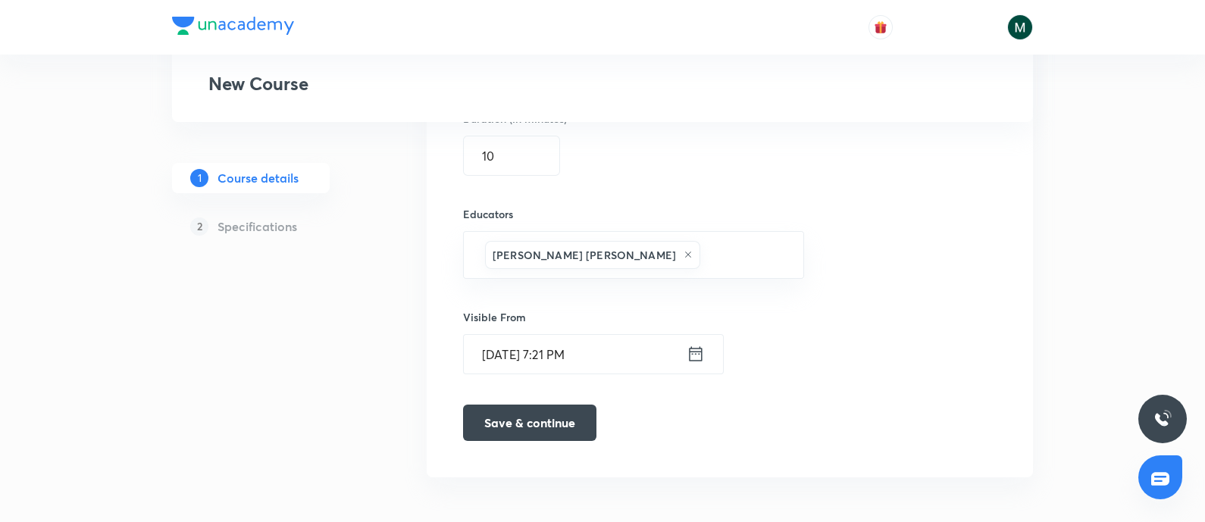
drag, startPoint x: 538, startPoint y: 430, endPoint x: 533, endPoint y: 447, distance: 18.2
click at [538, 435] on button "Save & continue" at bounding box center [529, 423] width 133 height 36
click at [496, 424] on button "Save & continue" at bounding box center [529, 421] width 133 height 36
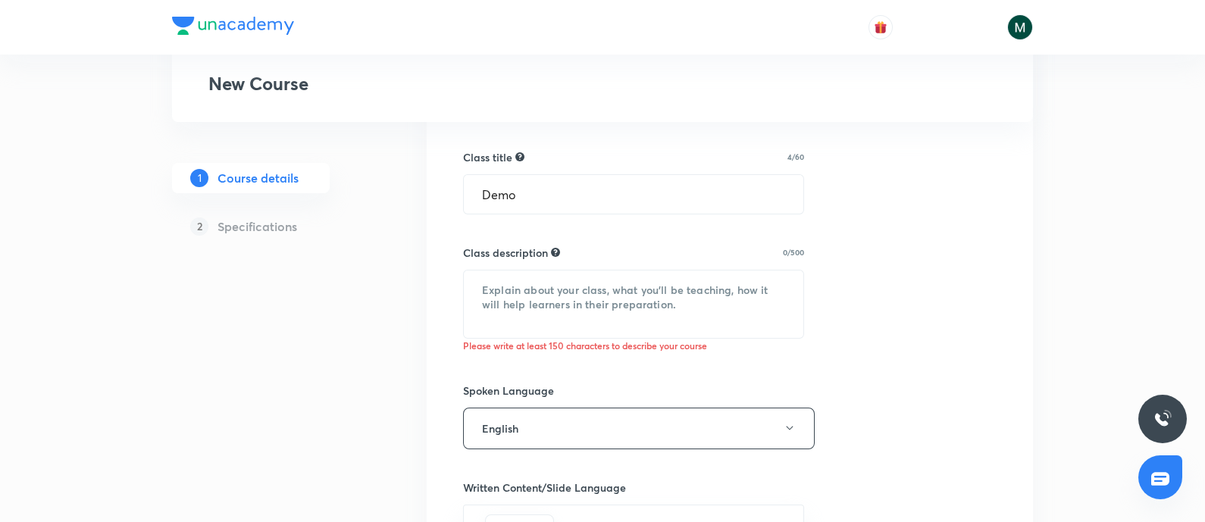
scroll to position [530, 0]
click at [492, 298] on textarea at bounding box center [633, 304] width 339 height 67
drag, startPoint x: 614, startPoint y: 299, endPoint x: 85, endPoint y: 207, distance: 536.8
click at [85, 207] on div "Special Classes New Course 1 Course details 2 Specifications Select a goal IIT …" at bounding box center [602, 281] width 1205 height 1623
paste textarea ""In this course, Naresh Rawat will provide in-depth knowledge of Physics. The c…"
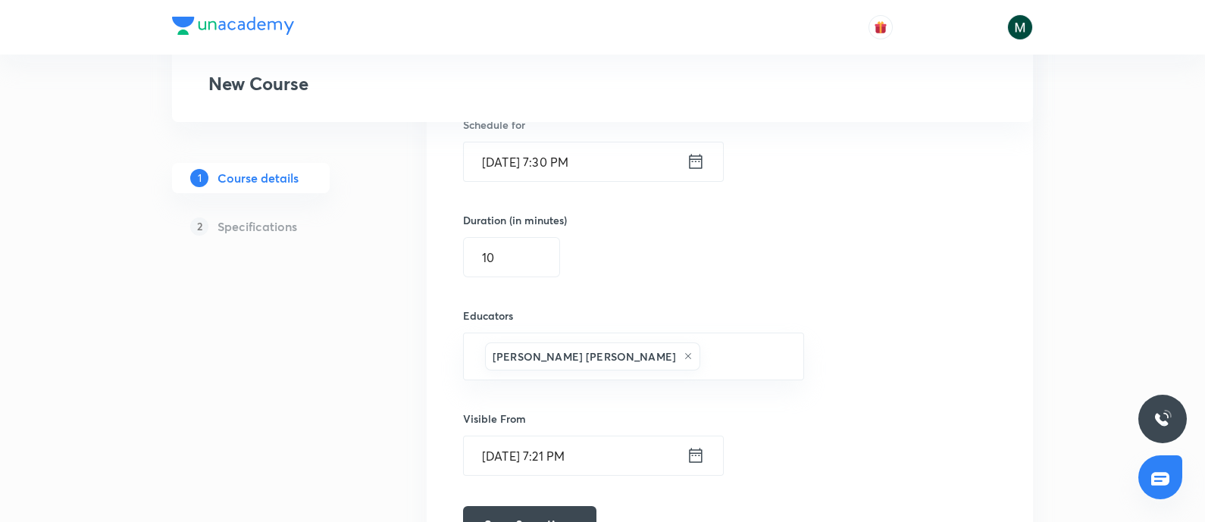
scroll to position [1098, 0]
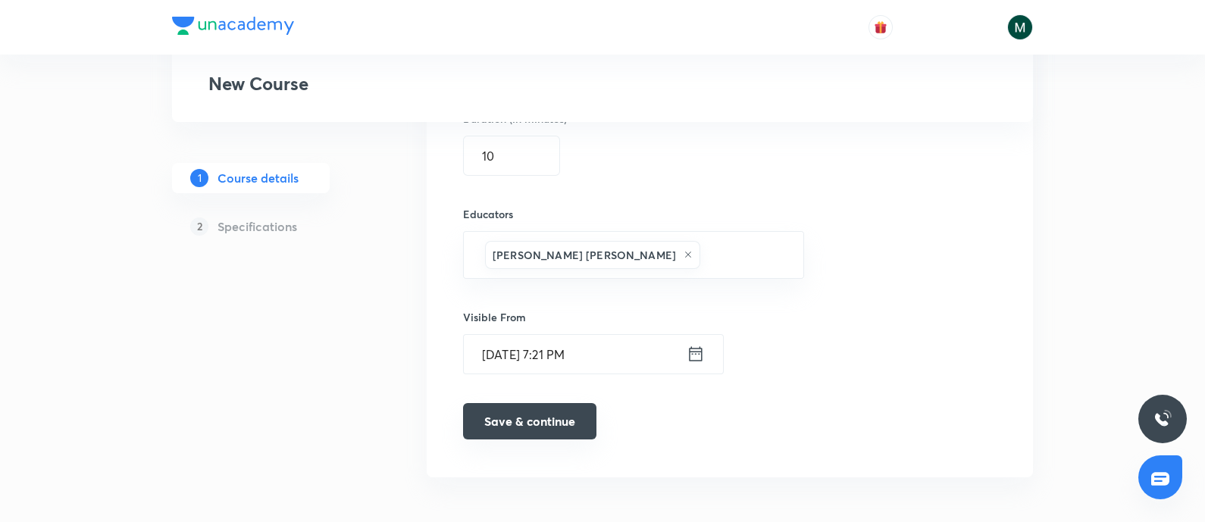
type textarea ""In this course, Naresh Rawat will provide in-depth knowledge of Physics. The c…"
click at [493, 425] on button "Save & continue" at bounding box center [529, 421] width 133 height 36
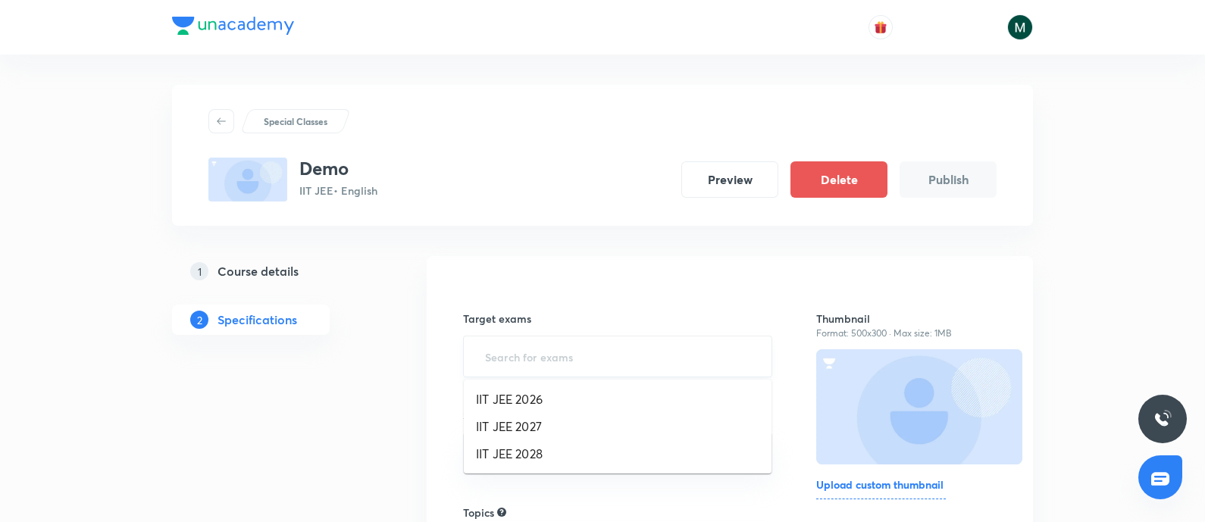
drag, startPoint x: 583, startPoint y: 349, endPoint x: 586, endPoint y: 360, distance: 11.0
click at [580, 350] on input "text" at bounding box center [617, 356] width 271 height 28
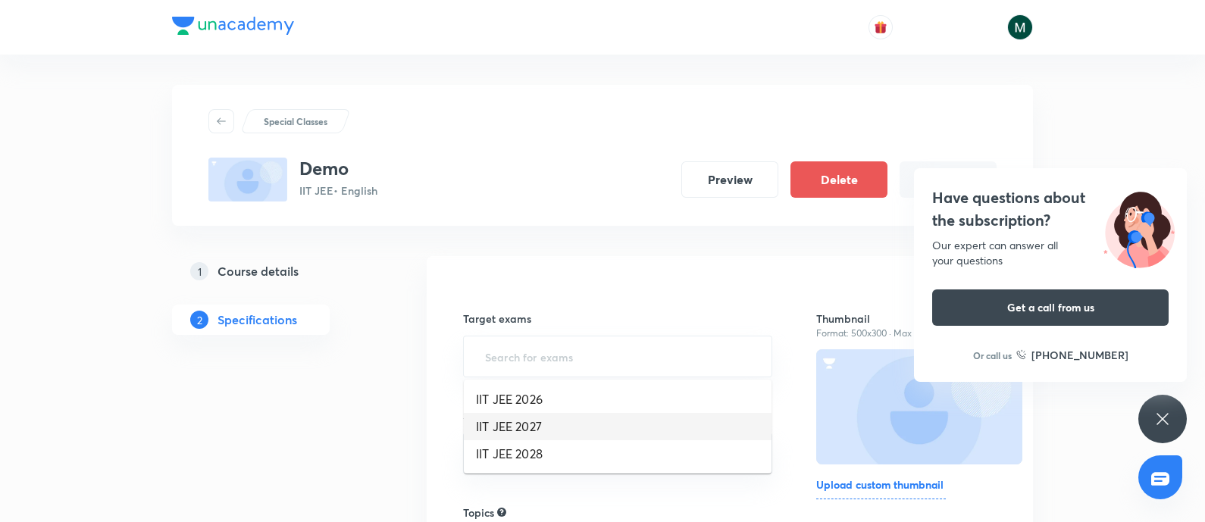
click at [563, 420] on li "IIT JEE 2027" at bounding box center [618, 426] width 308 height 27
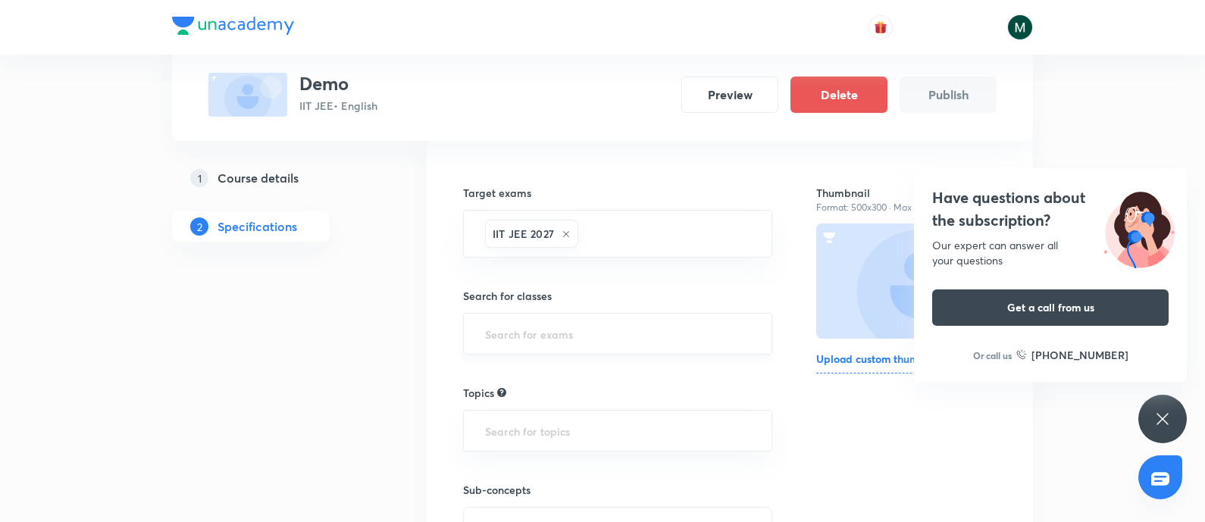
click at [612, 342] on input "text" at bounding box center [617, 334] width 271 height 28
click at [591, 385] on li "Class 11" at bounding box center [618, 376] width 308 height 27
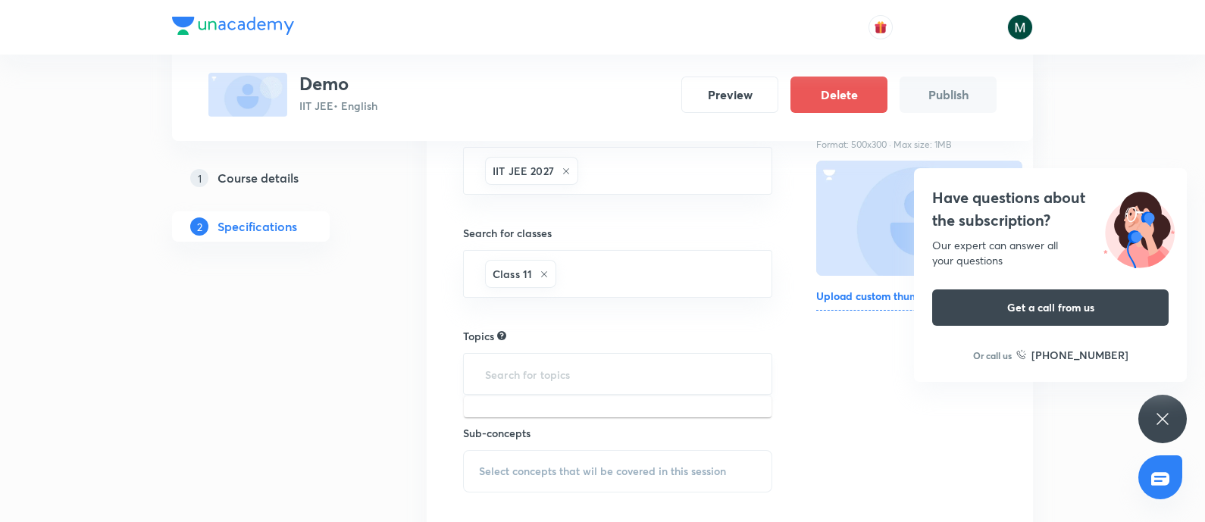
click at [599, 370] on input "text" at bounding box center [617, 374] width 271 height 28
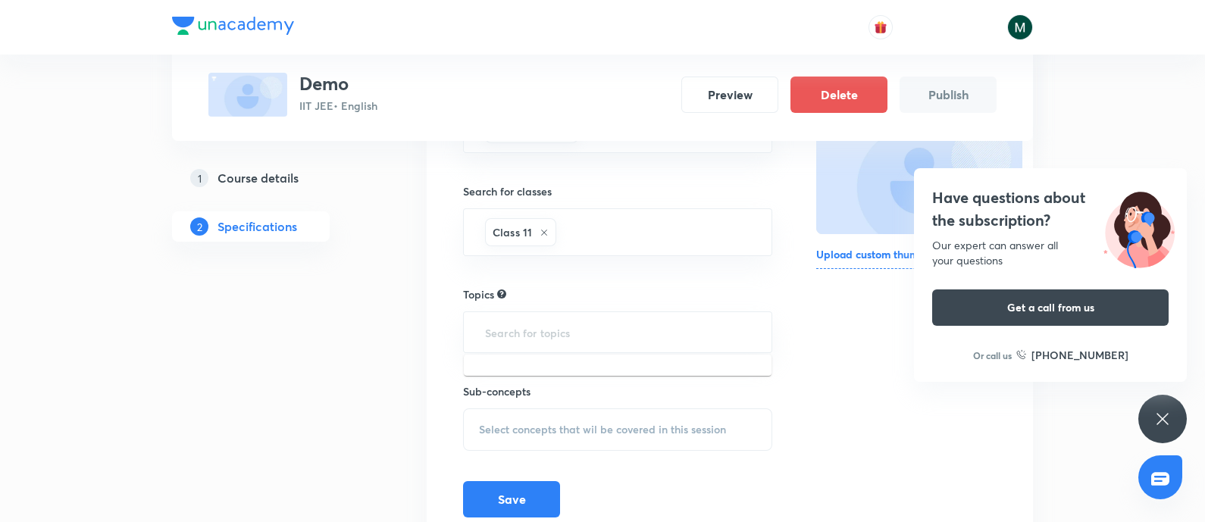
scroll to position [252, 0]
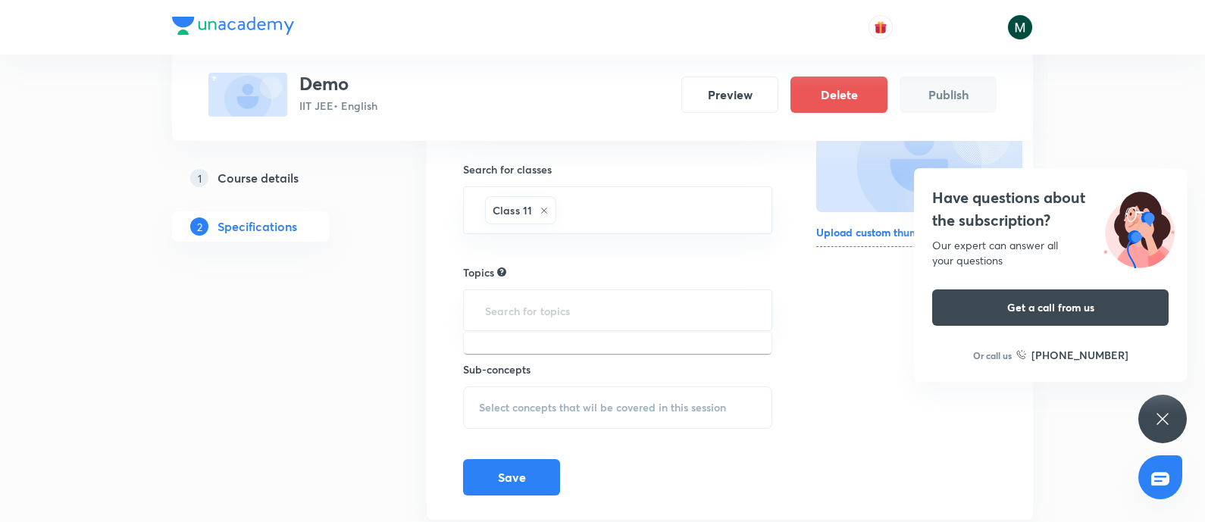
click at [869, 392] on div "Thumbnail Format: 500x300 · Max size: 1MB Upload custom thumbnail" at bounding box center [906, 261] width 180 height 467
click at [689, 317] on input "text" at bounding box center [617, 310] width 271 height 28
click at [695, 314] on input "text" at bounding box center [617, 310] width 271 height 28
drag, startPoint x: 664, startPoint y: 284, endPoint x: 666, endPoint y: 308, distance: 24.3
click at [663, 293] on div "Topics ​" at bounding box center [617, 297] width 309 height 67
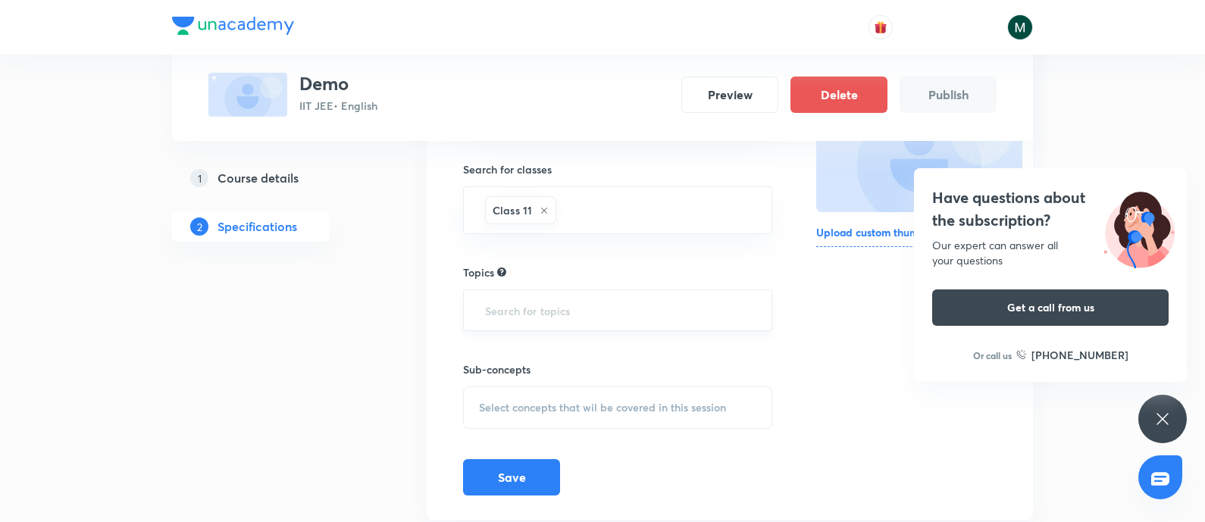
click at [666, 312] on input "text" at bounding box center [617, 310] width 271 height 28
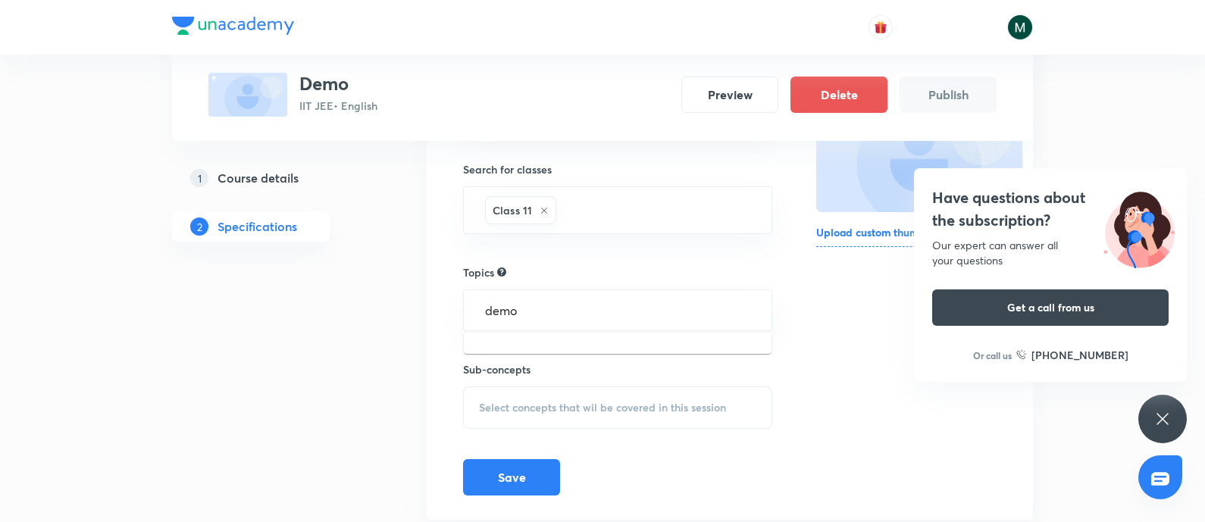
type input "demo"
drag, startPoint x: 919, startPoint y: 394, endPoint x: 908, endPoint y: 401, distance: 13.3
click at [916, 395] on div "Thumbnail Format: 500x300 · Max size: 1MB Upload custom thumbnail" at bounding box center [906, 261] width 180 height 467
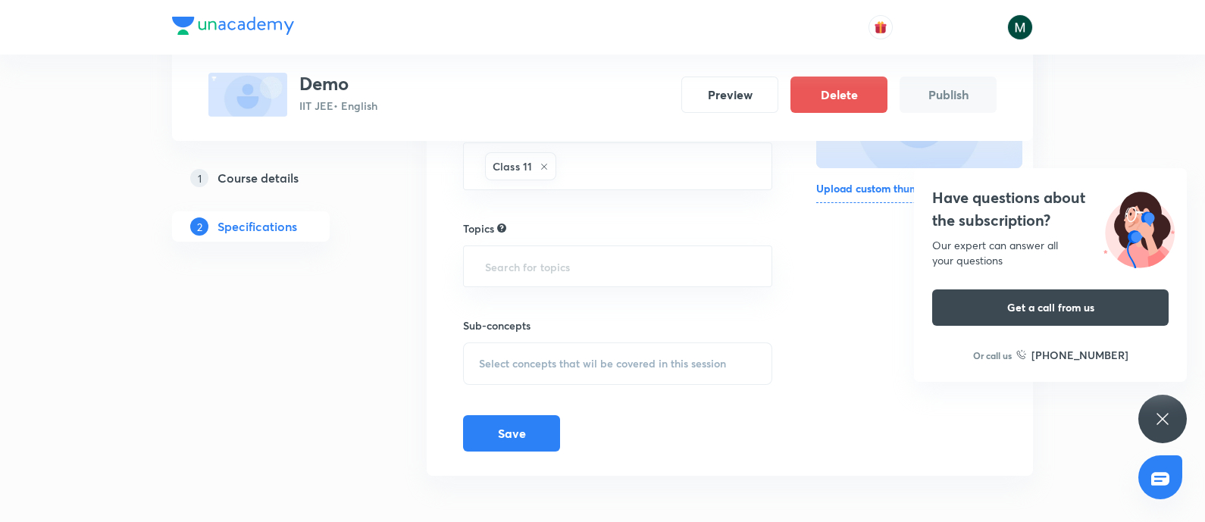
click at [682, 365] on span "Select concepts that wil be covered in this session" at bounding box center [602, 364] width 247 height 12
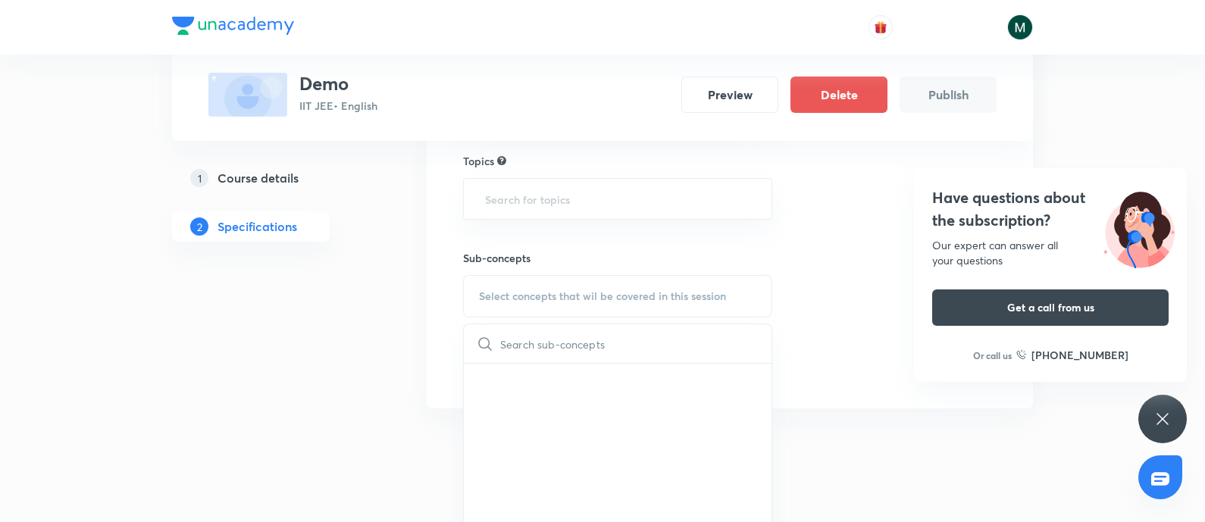
scroll to position [466, 0]
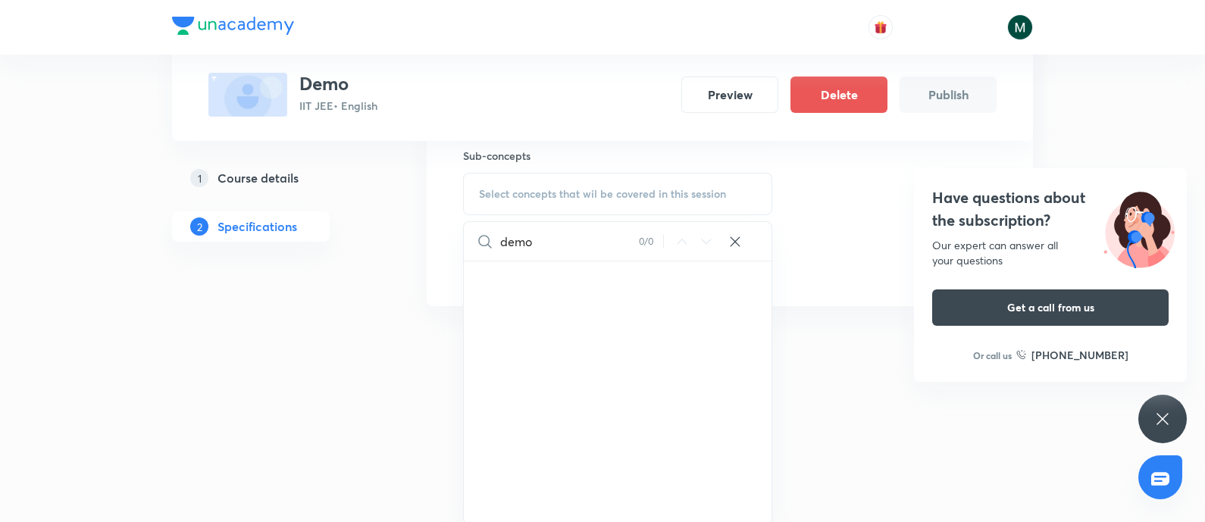
type input "demo"
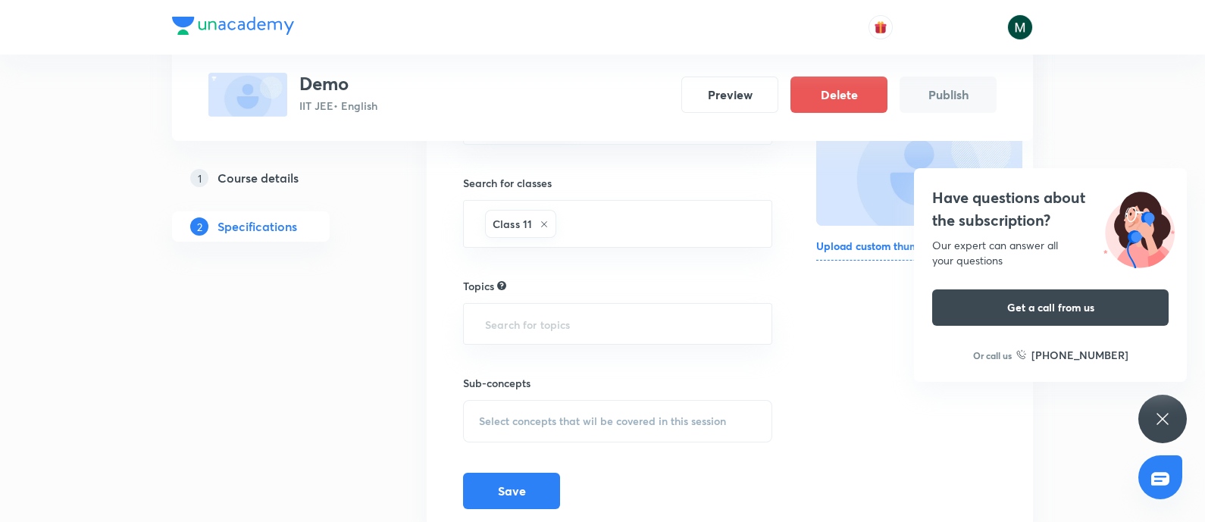
scroll to position [296, 0]
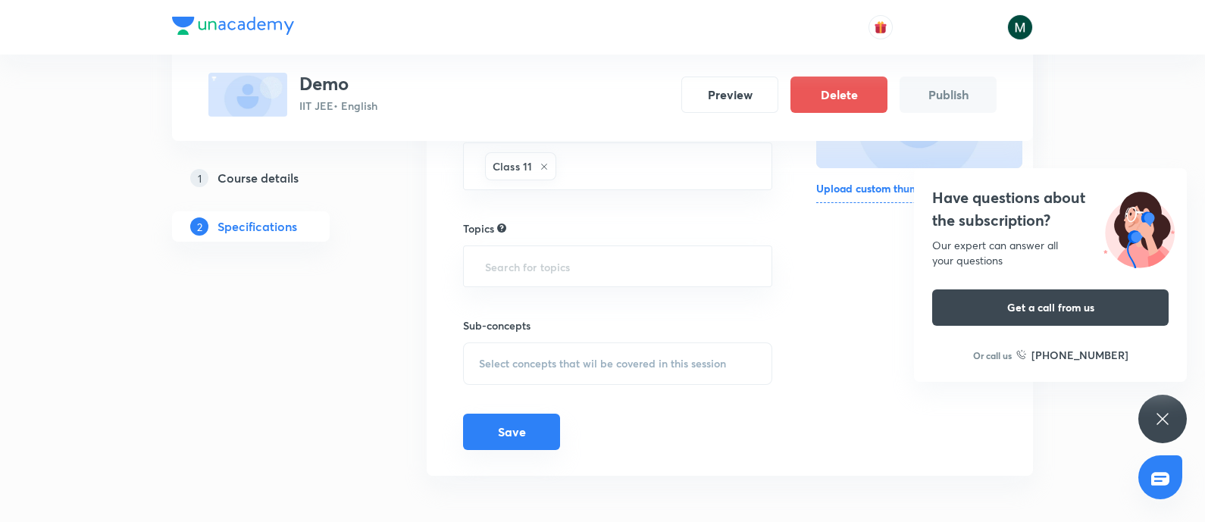
click at [533, 427] on button "Save" at bounding box center [511, 432] width 97 height 36
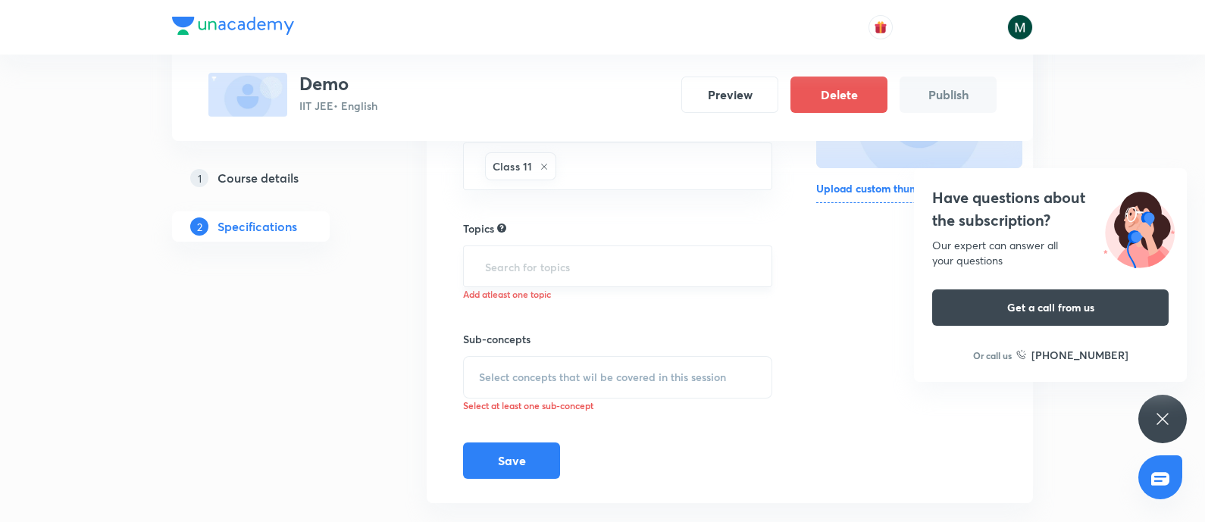
click at [570, 277] on input "text" at bounding box center [617, 266] width 271 height 28
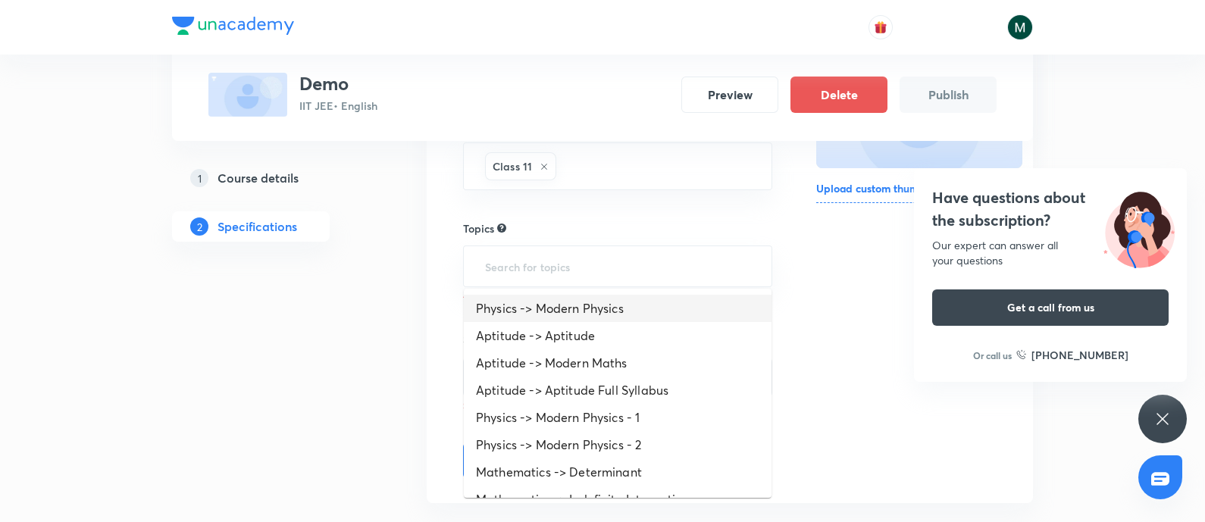
click at [570, 314] on li "Physics -> Modern Physics" at bounding box center [618, 308] width 308 height 27
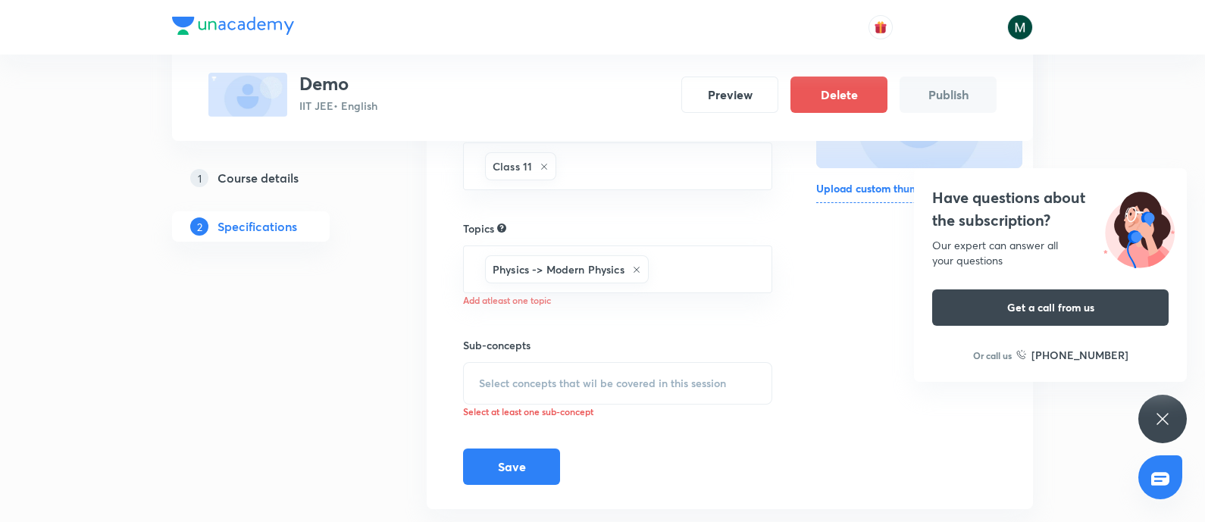
click at [558, 381] on span "Select concepts that wil be covered in this session" at bounding box center [602, 383] width 247 height 12
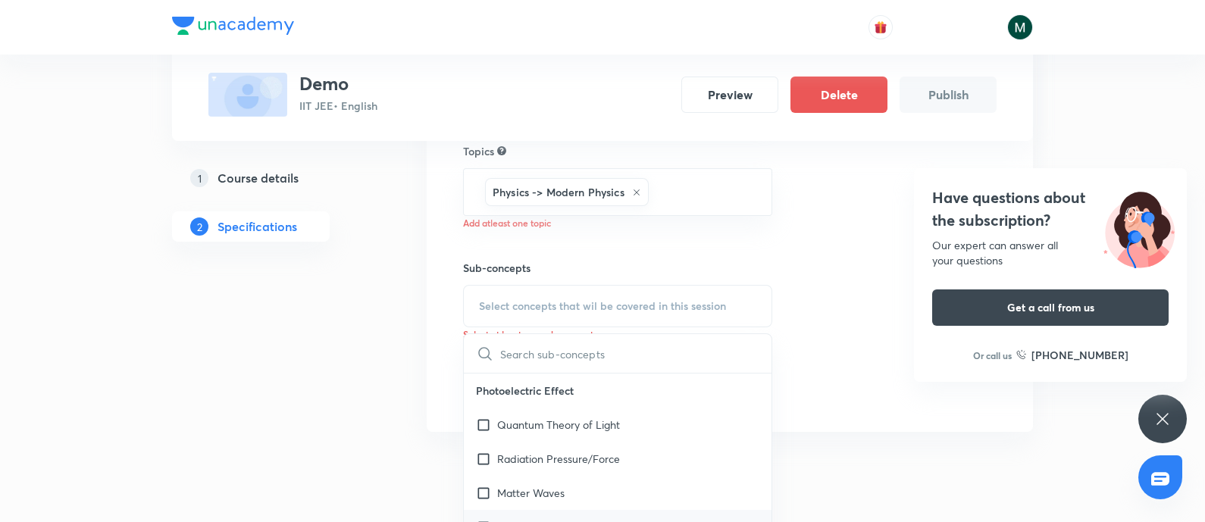
scroll to position [486, 0]
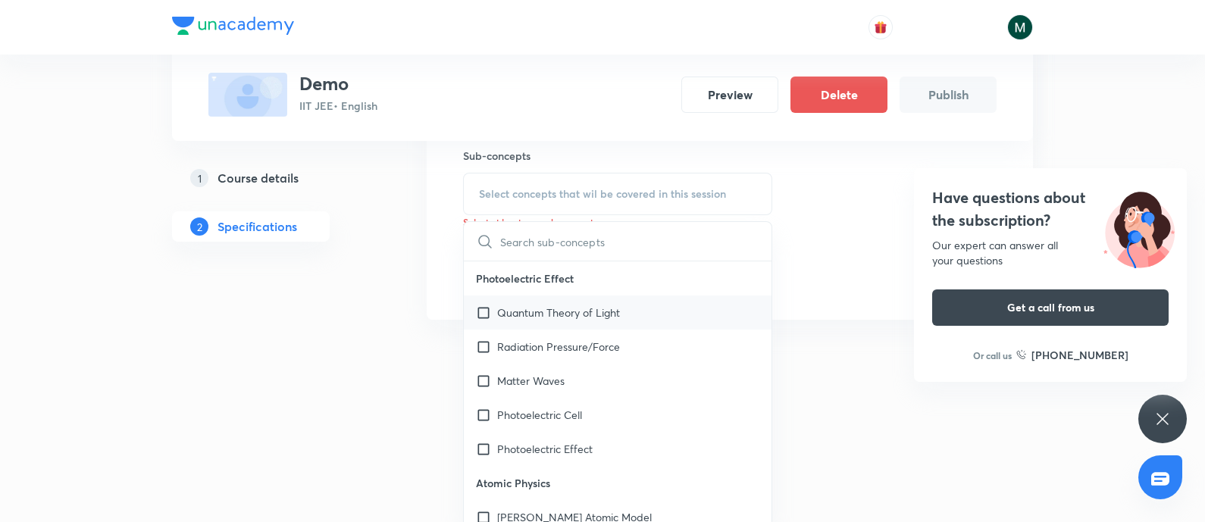
click at [587, 315] on p "Quantum Theory of Light" at bounding box center [558, 313] width 123 height 16
checkbox input "true"
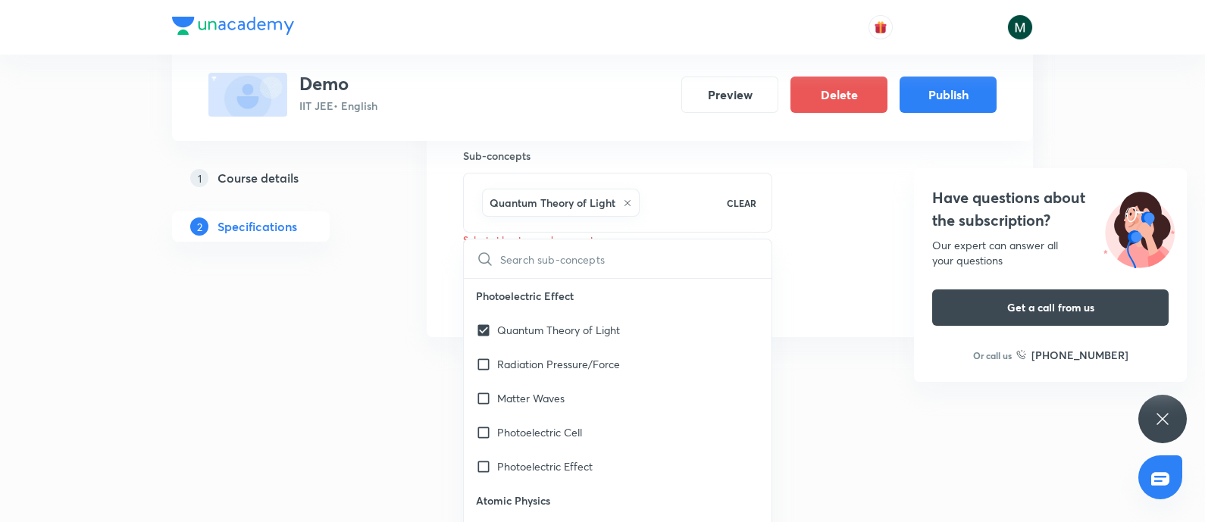
drag, startPoint x: 305, startPoint y: 335, endPoint x: 341, endPoint y: 337, distance: 36.4
click at [305, 335] on div "1 Course details 2 Specifications" at bounding box center [275, 64] width 206 height 588
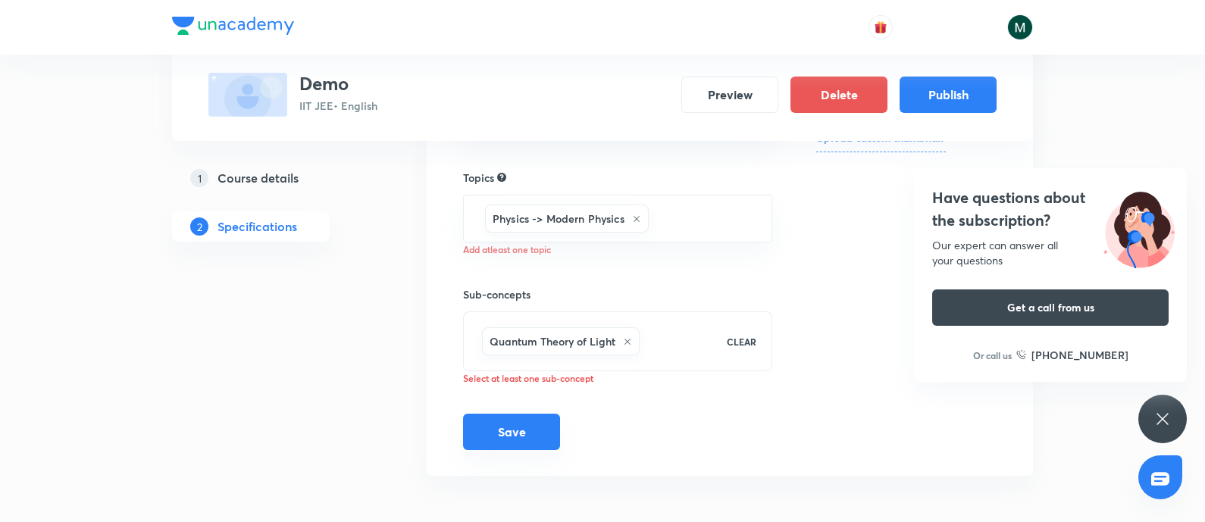
click at [495, 441] on button "Save" at bounding box center [511, 432] width 97 height 36
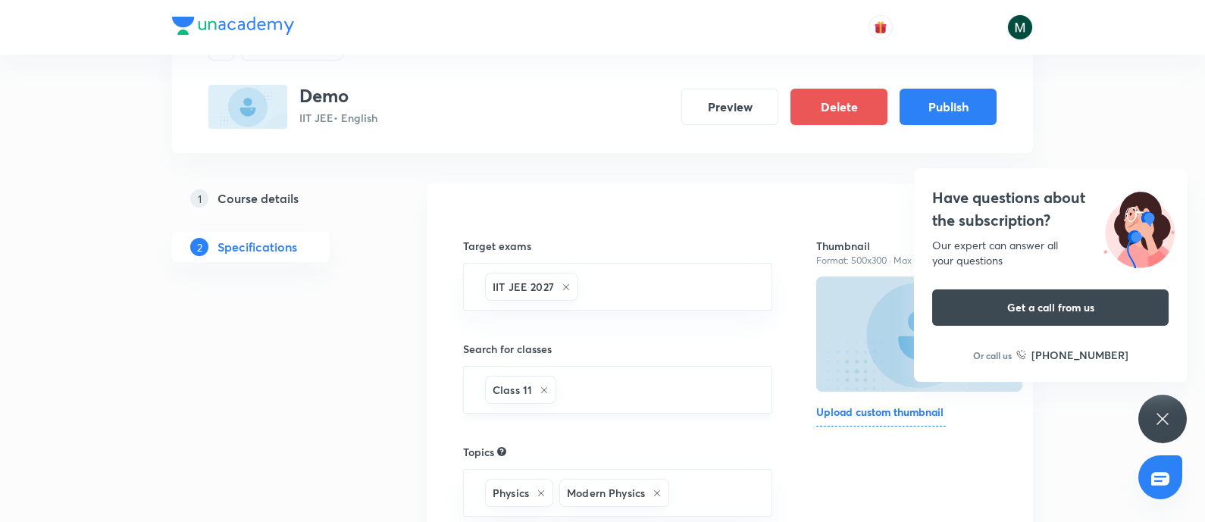
scroll to position [67, 0]
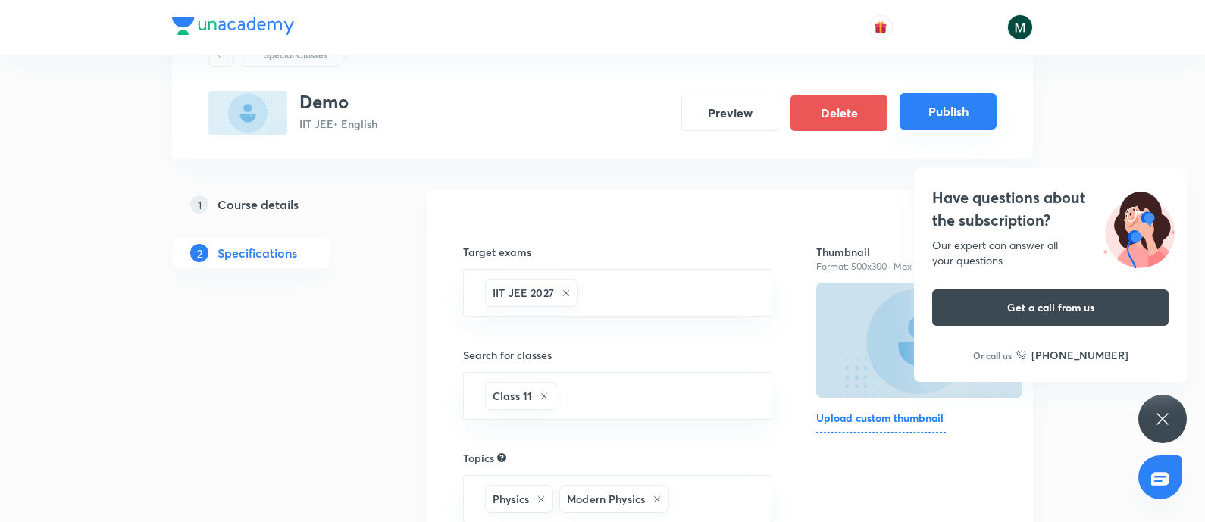
click at [936, 123] on button "Publish" at bounding box center [947, 111] width 97 height 36
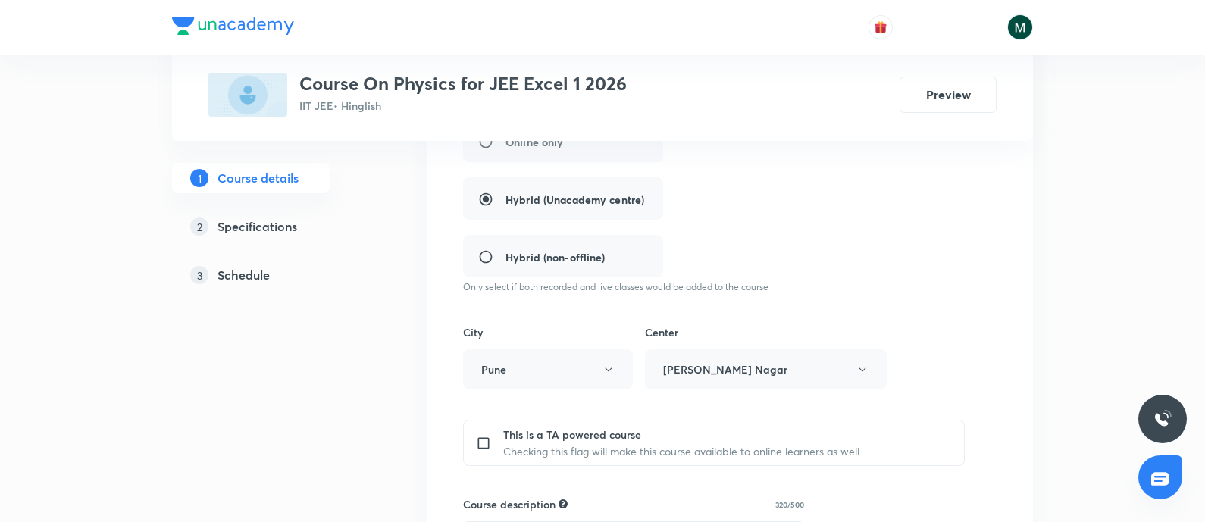
scroll to position [568, 0]
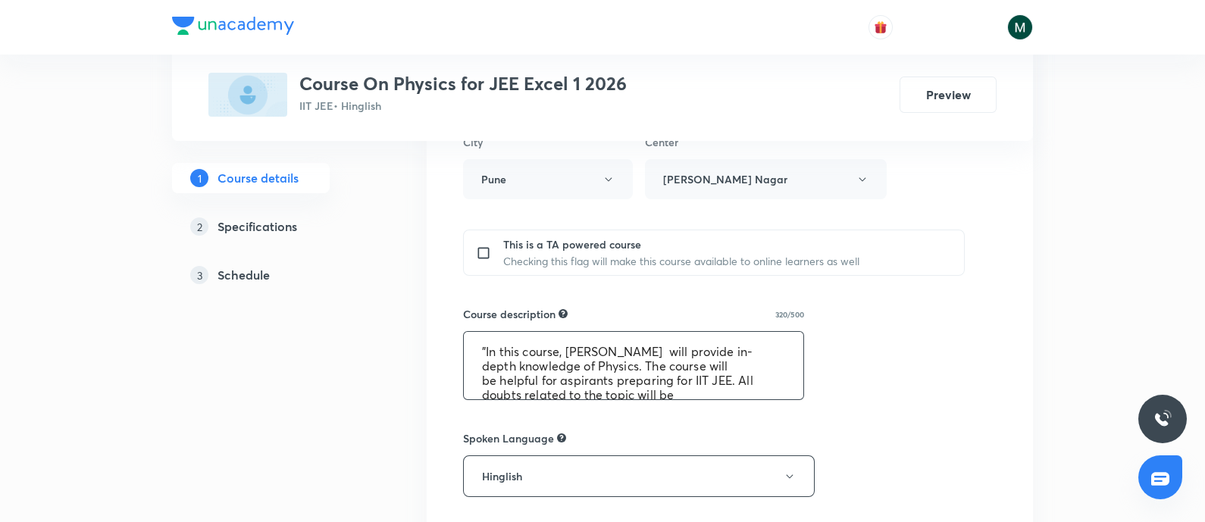
click at [523, 364] on textarea ""In this course, [PERSON_NAME] will provide in-depth knowledge of Physics. The …" at bounding box center [633, 365] width 339 height 67
